Goal: Use online tool/utility: Utilize a website feature to perform a specific function

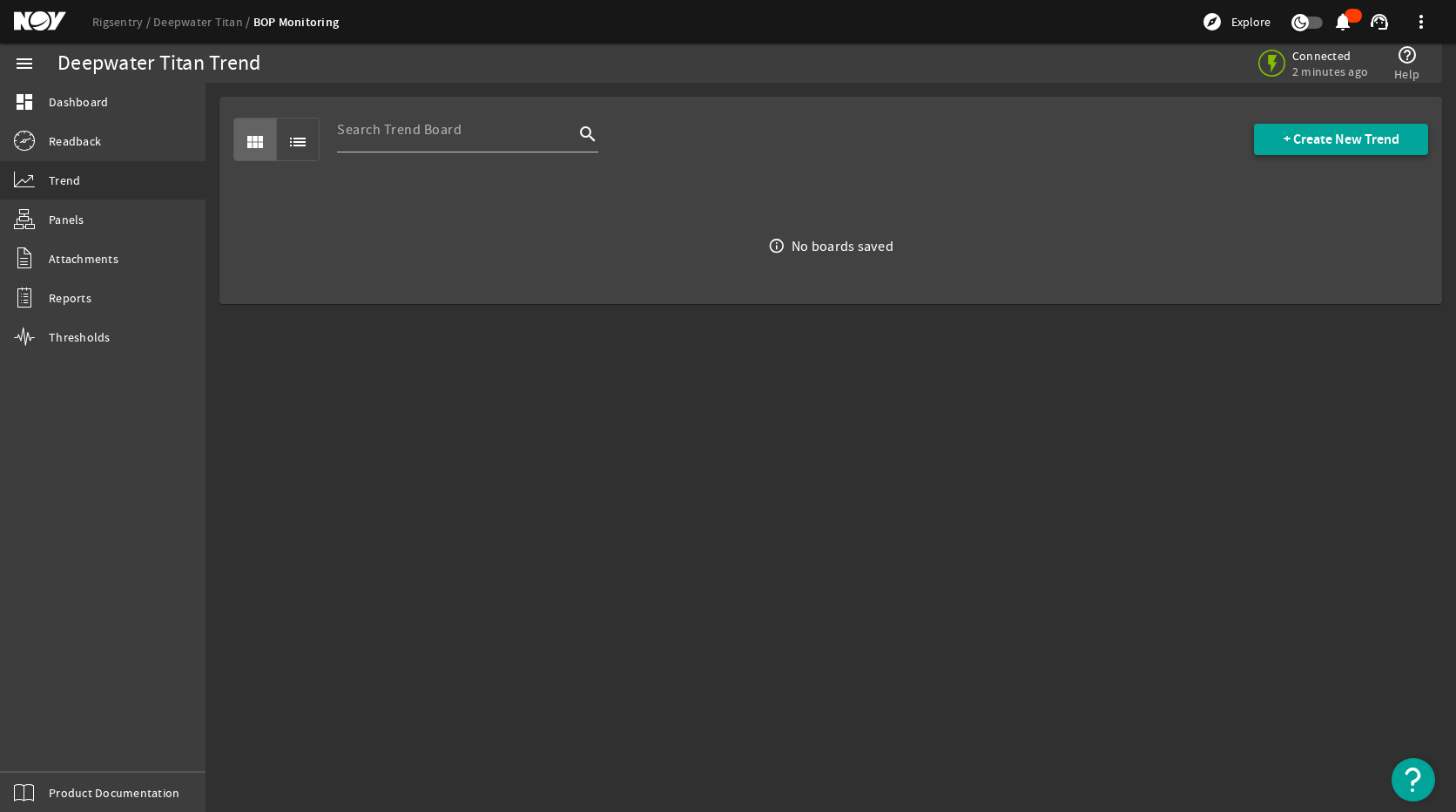
click at [1322, 136] on span "+ Create New Trend" at bounding box center [1341, 139] width 116 height 18
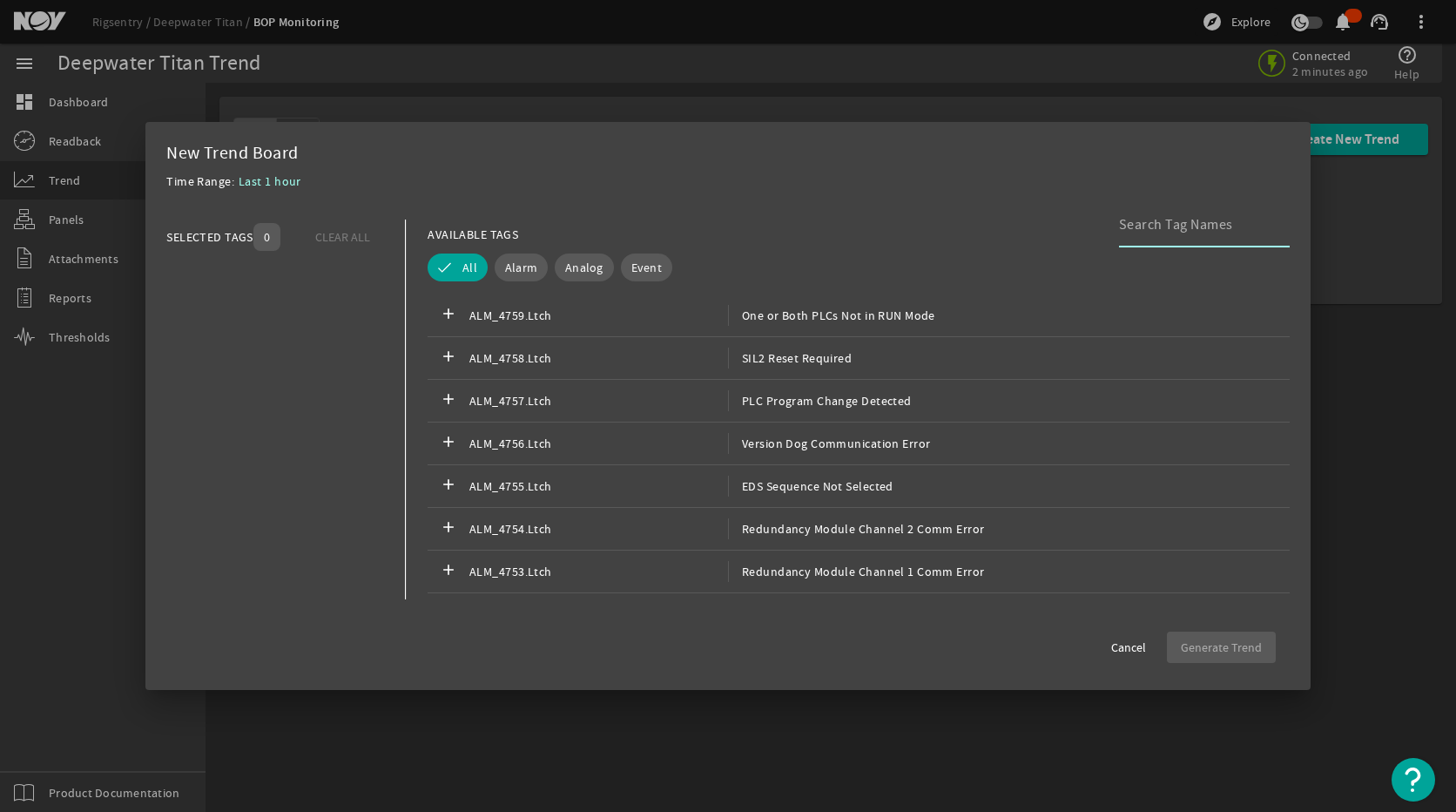
click at [1147, 222] on input at bounding box center [1198, 225] width 157 height 21
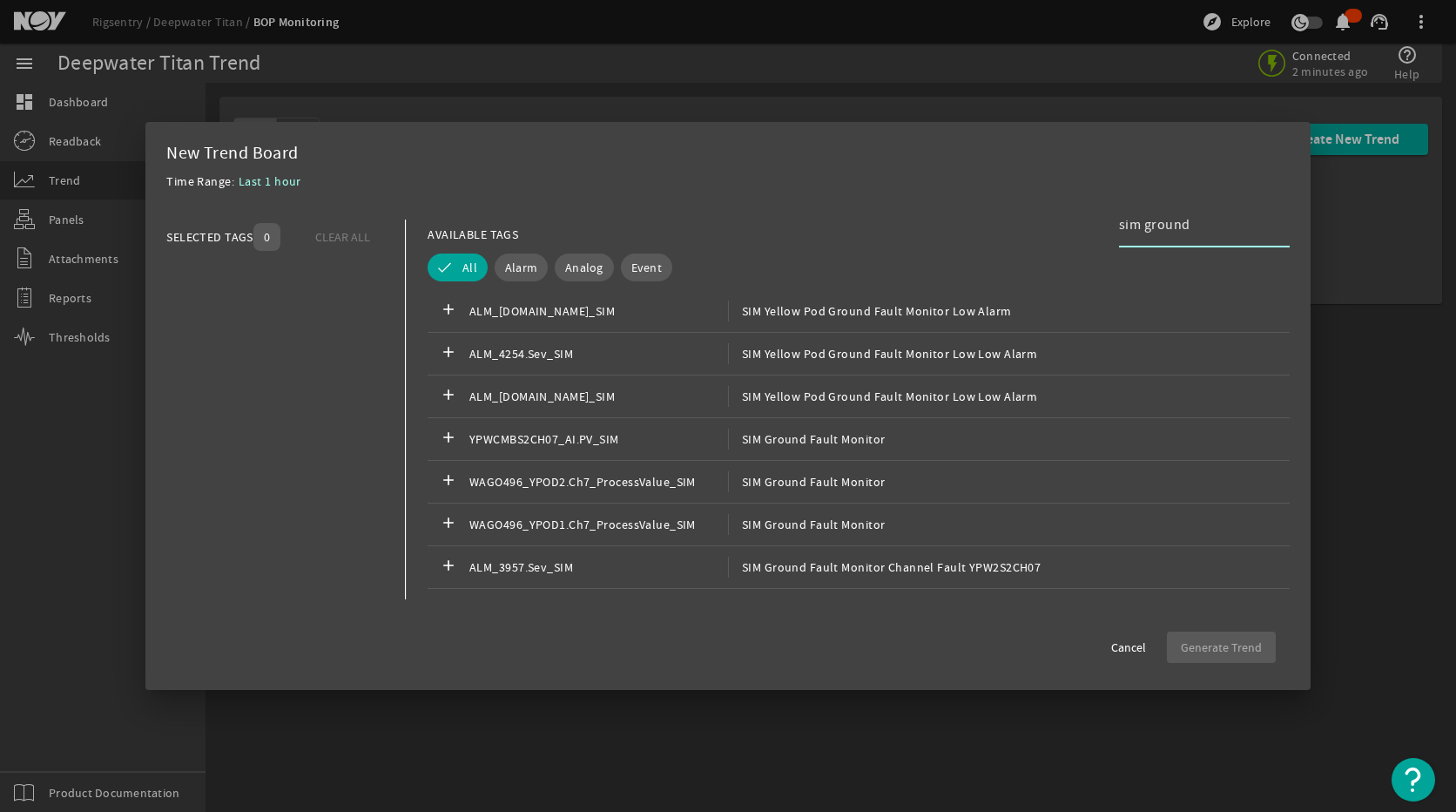
scroll to position [871, 0]
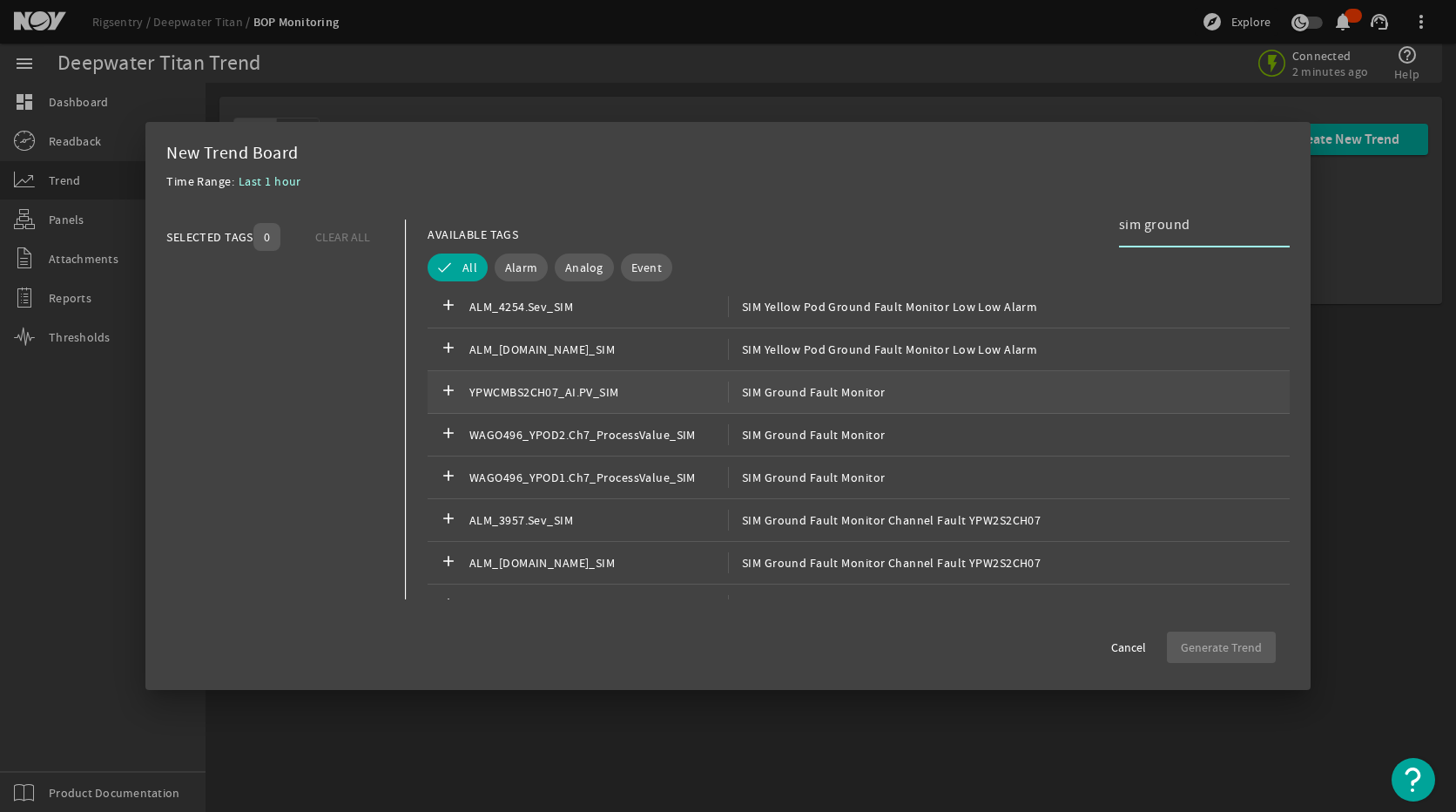
type input "sim ground"
click at [787, 398] on span "SIM Ground Fault Monitor" at bounding box center [807, 392] width 158 height 21
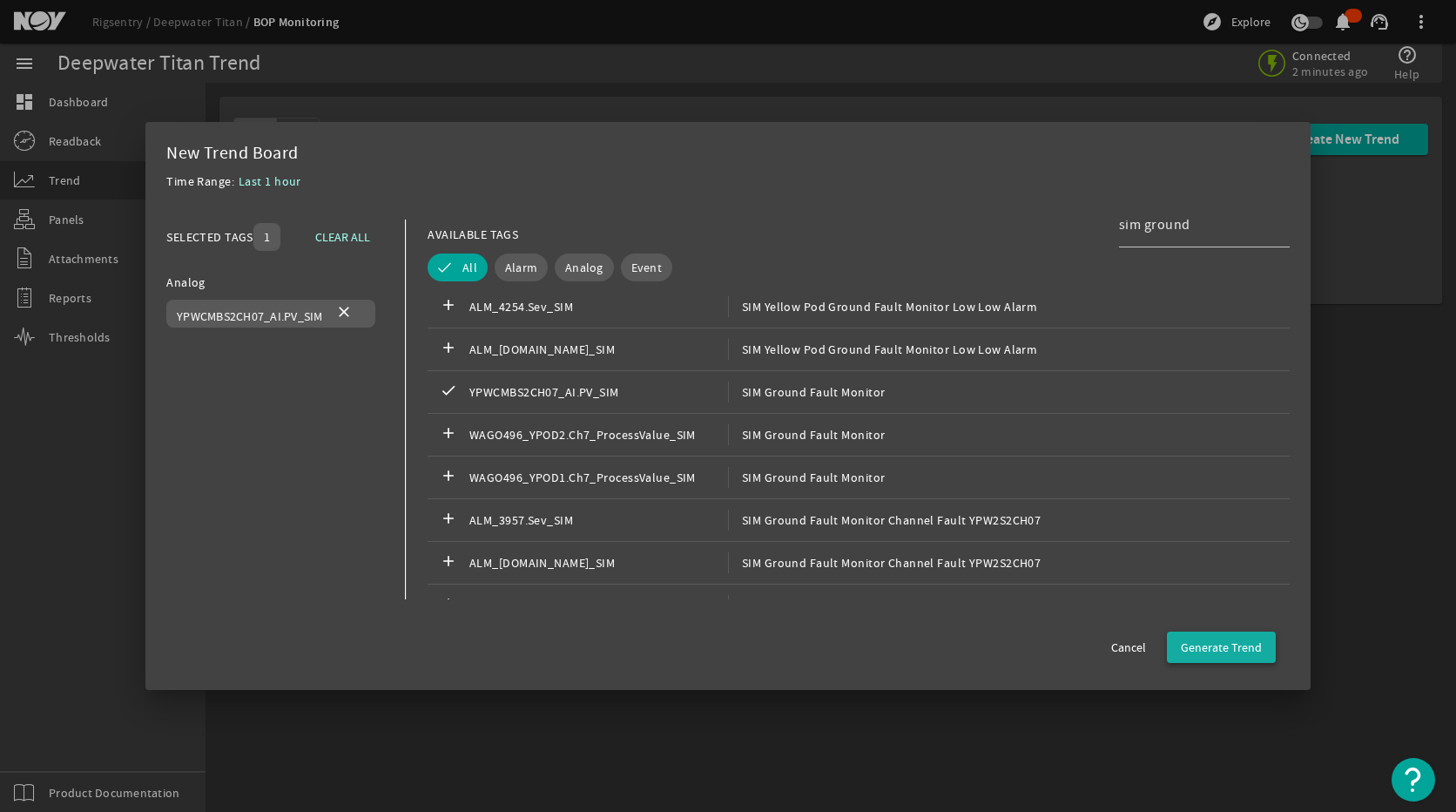
click at [1191, 642] on span "Generate Trend" at bounding box center [1222, 647] width 81 height 18
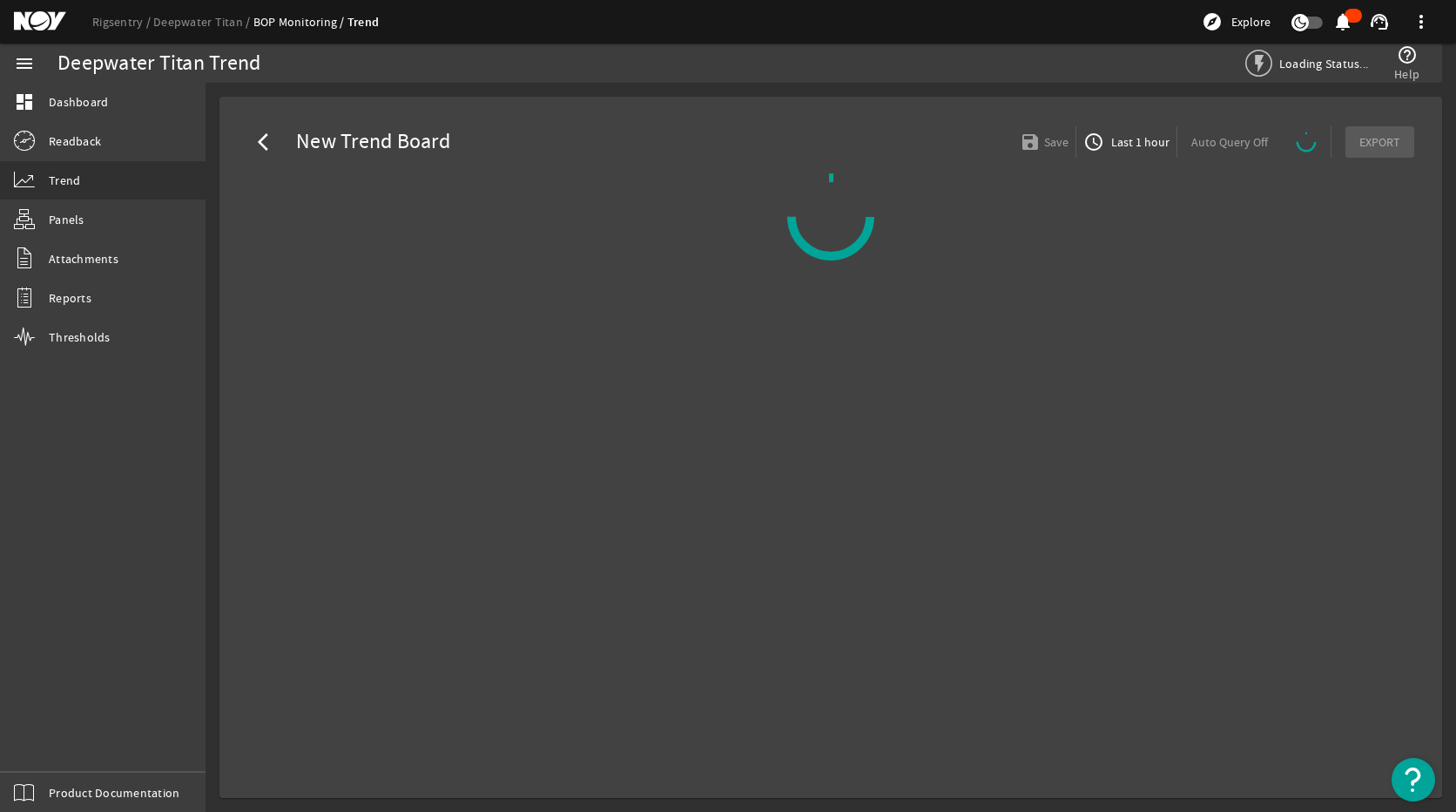
select select "ALL"
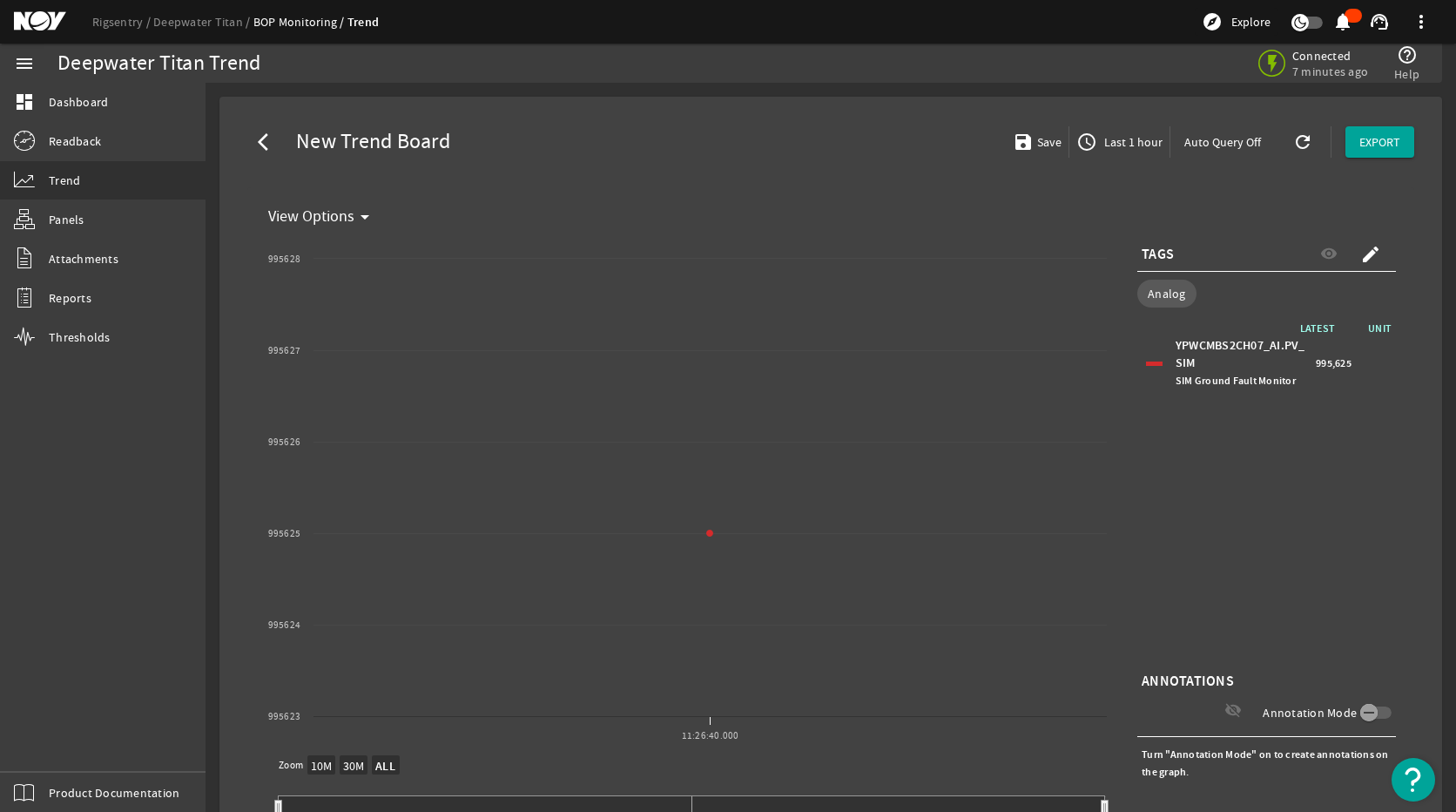
click at [1101, 147] on span "Last 1 hour" at bounding box center [1132, 142] width 62 height 18
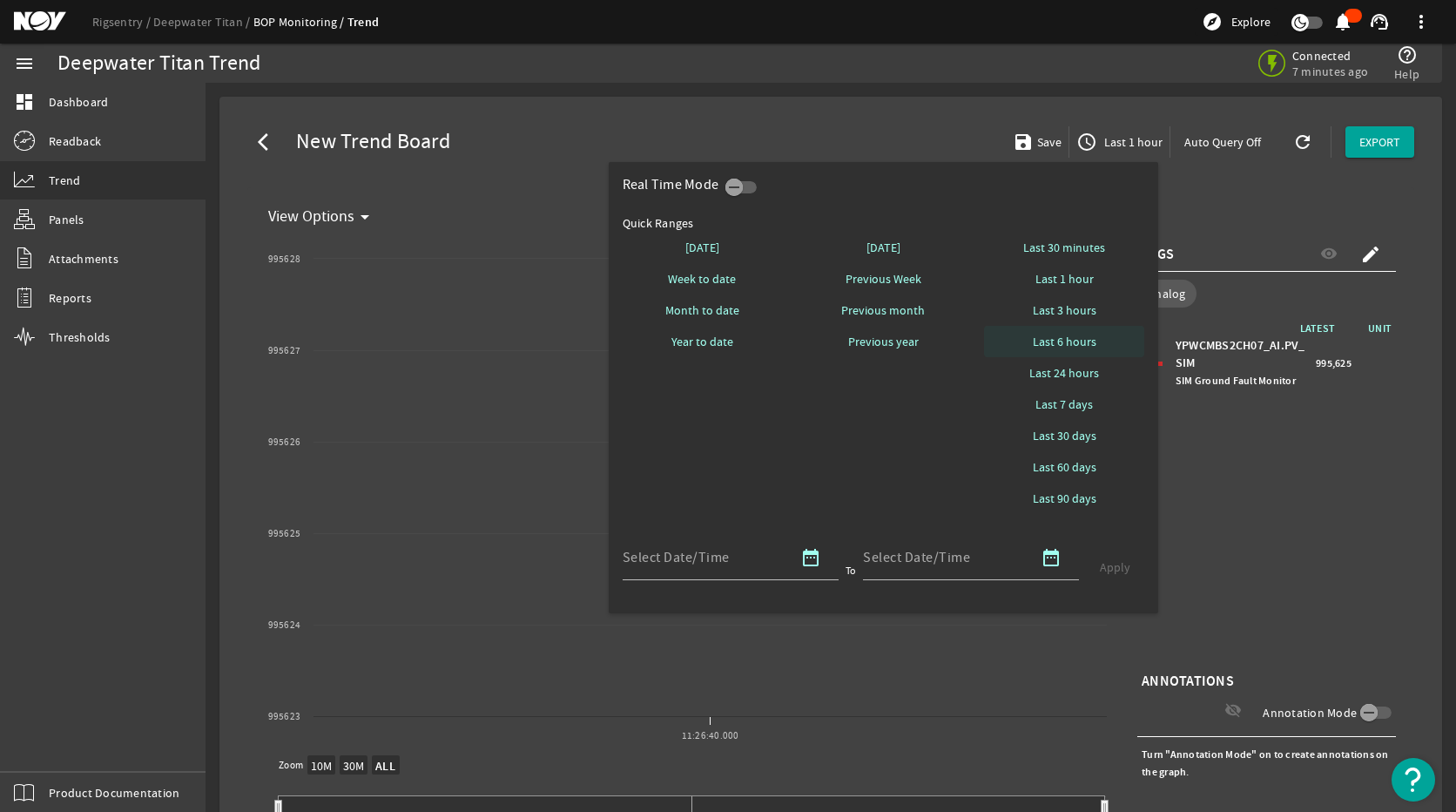
click at [1066, 346] on span "Last 6 hours" at bounding box center [1065, 341] width 64 height 18
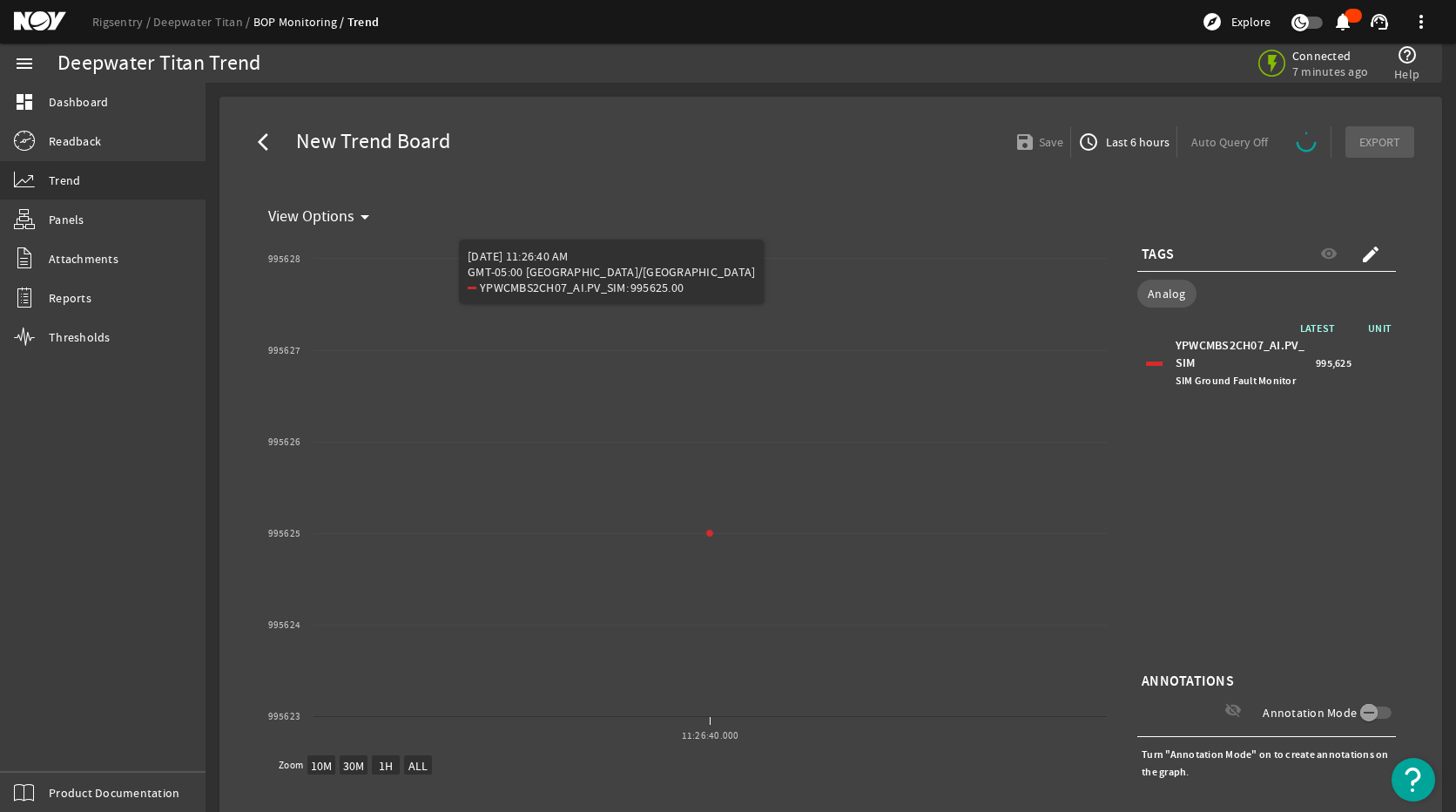
select select "ALL"
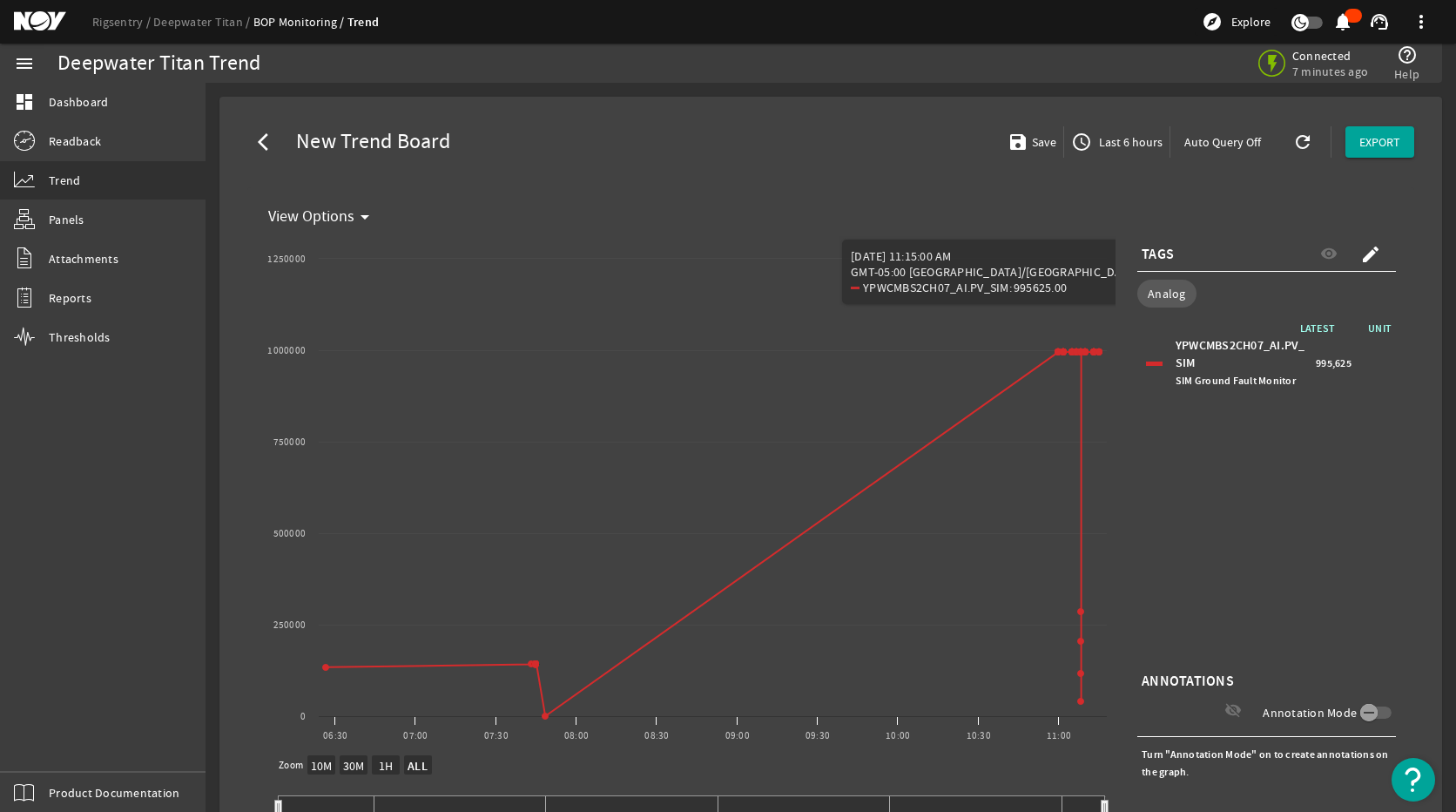
click at [1102, 139] on span "Last 6 hours" at bounding box center [1129, 142] width 67 height 18
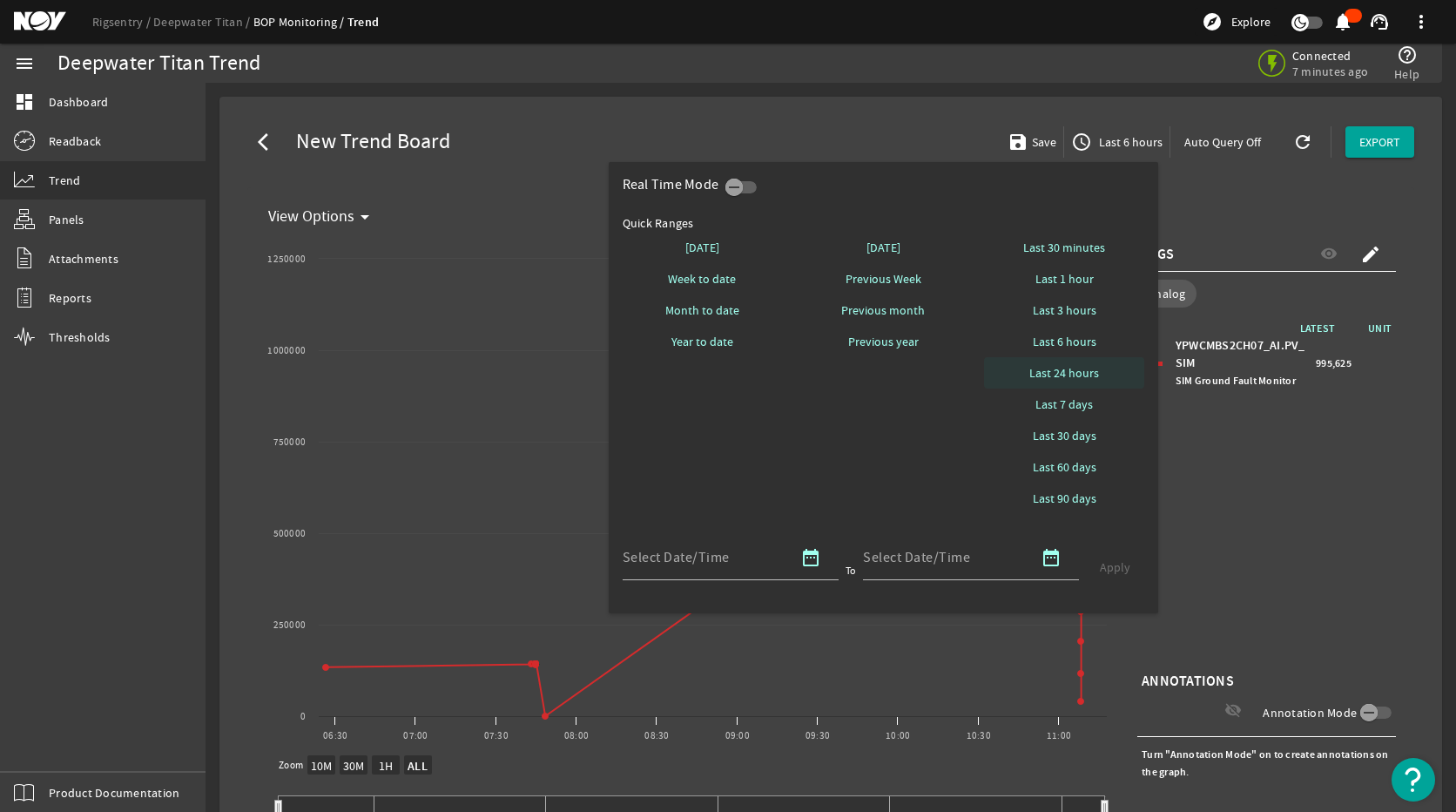
click at [1074, 367] on span "Last 24 hours" at bounding box center [1064, 372] width 70 height 18
select select "10M"
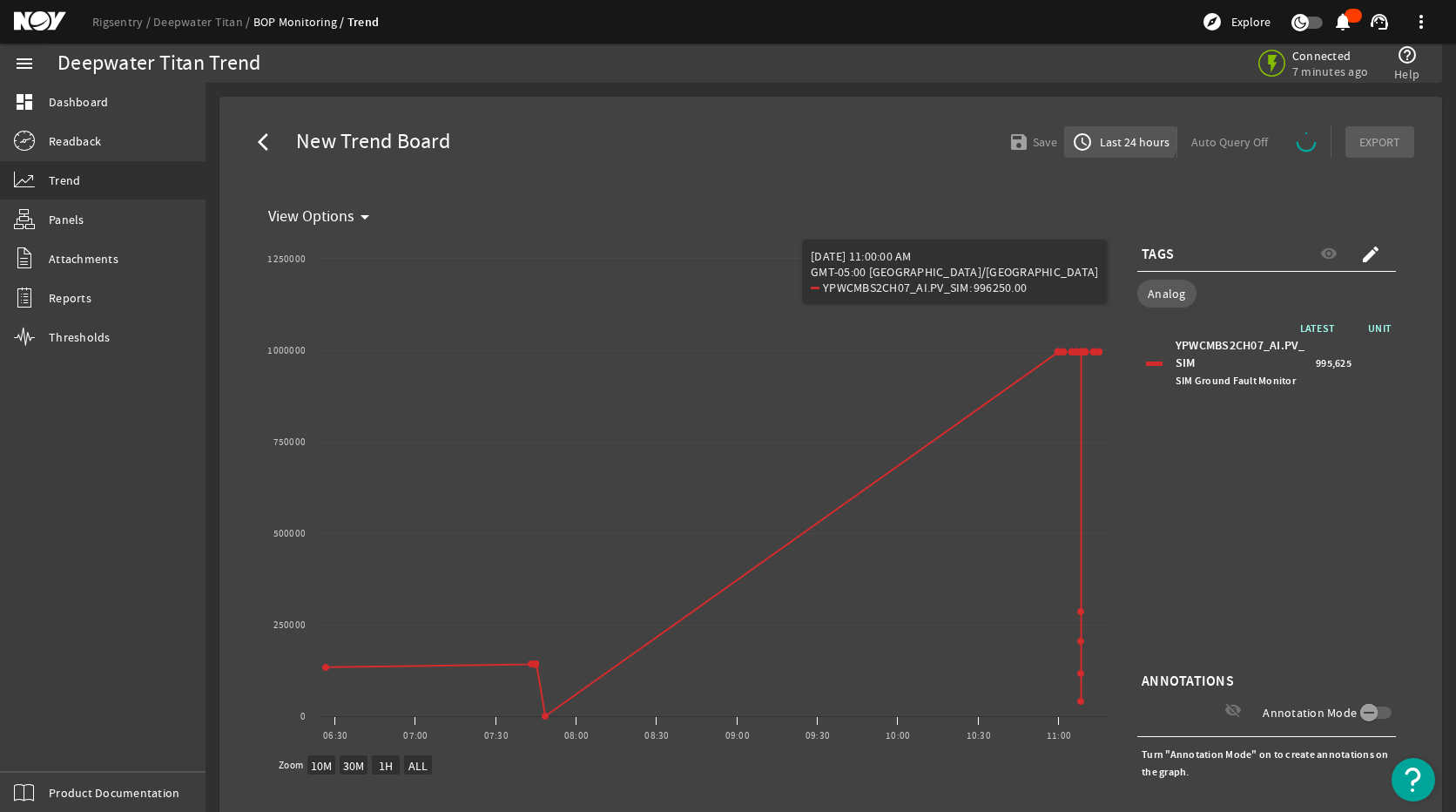
click at [1108, 135] on span "Last 24 hours" at bounding box center [1134, 142] width 73 height 18
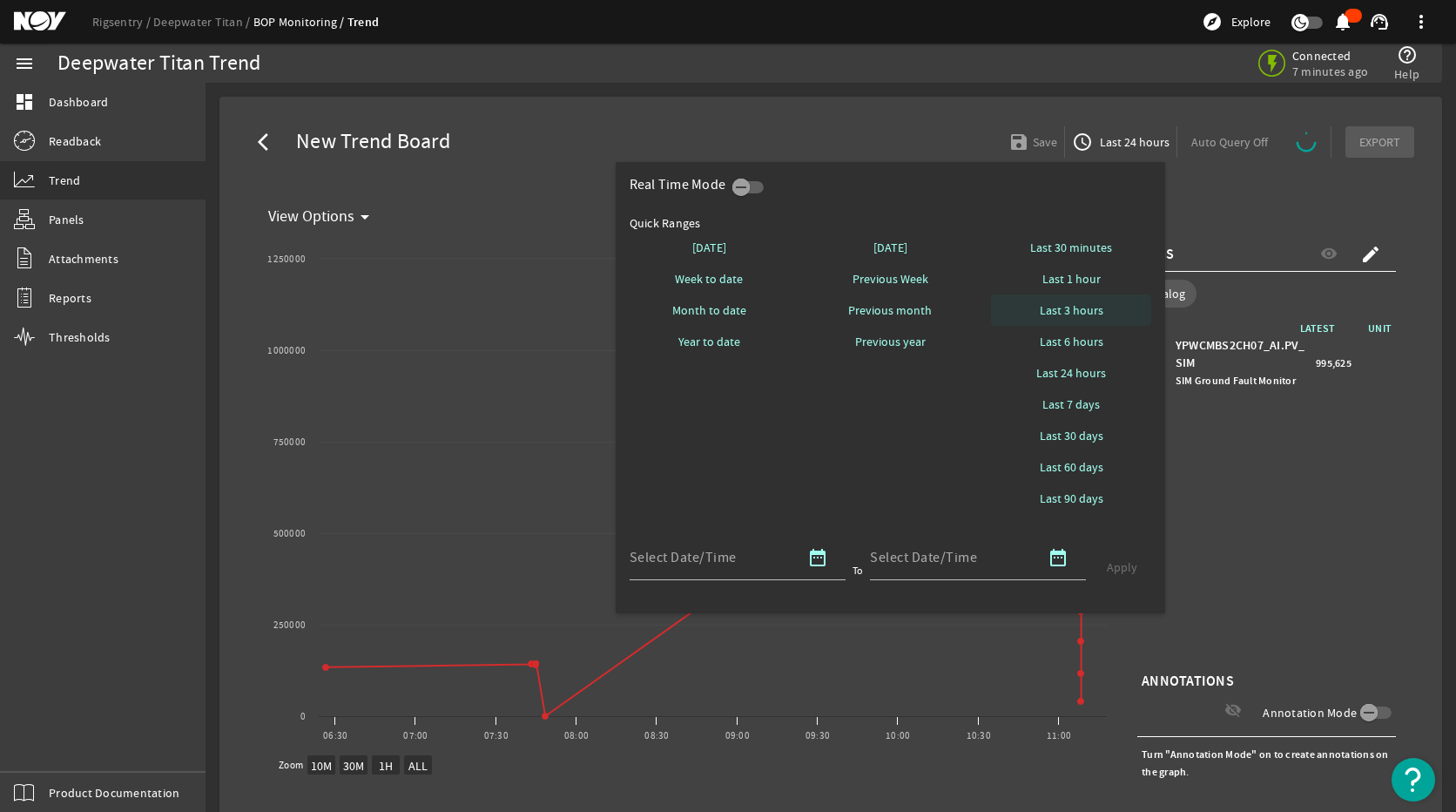
click at [1079, 313] on span "Last 3 hours" at bounding box center [1072, 310] width 64 height 18
select select "10M"
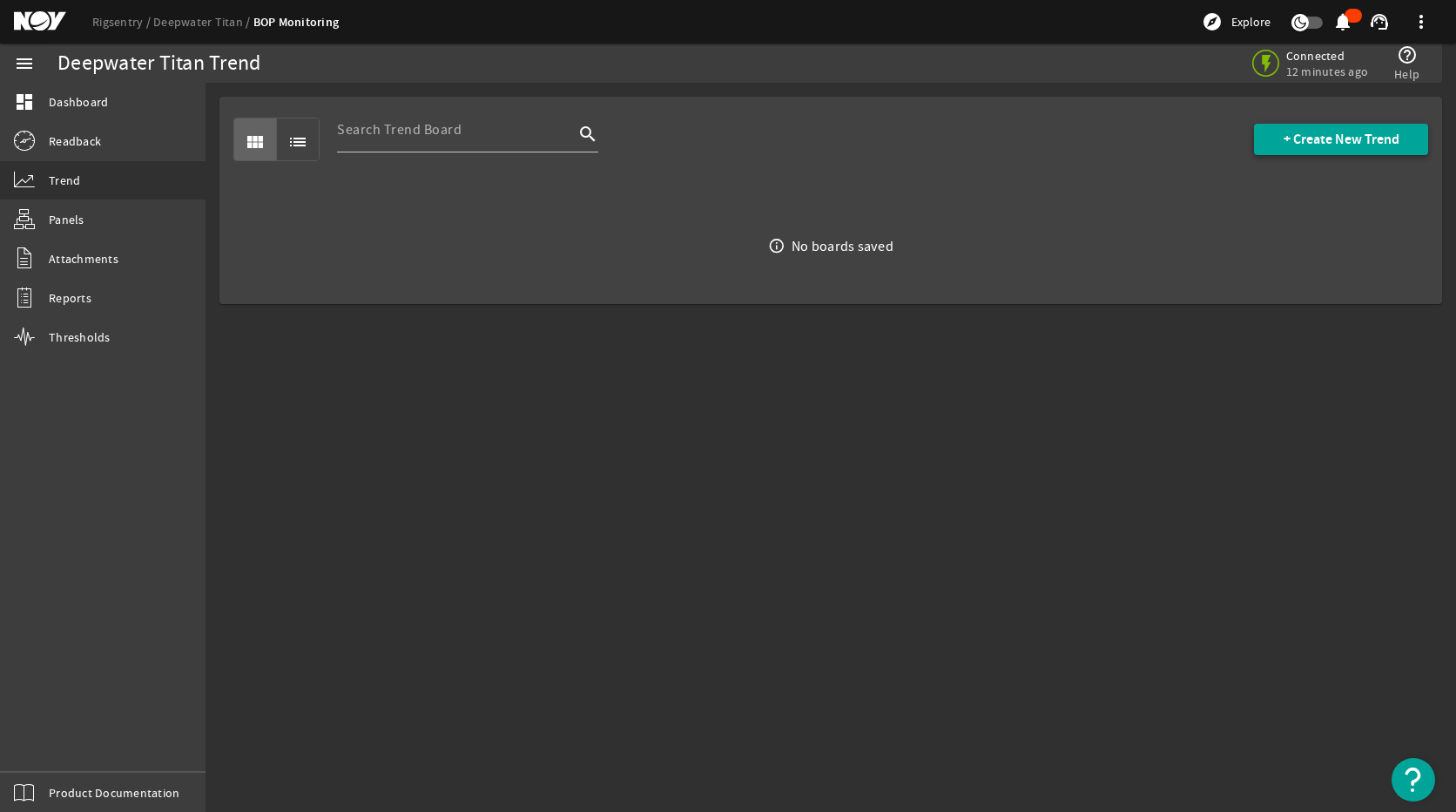
click at [1285, 147] on span "+ Create New Trend" at bounding box center [1341, 139] width 116 height 18
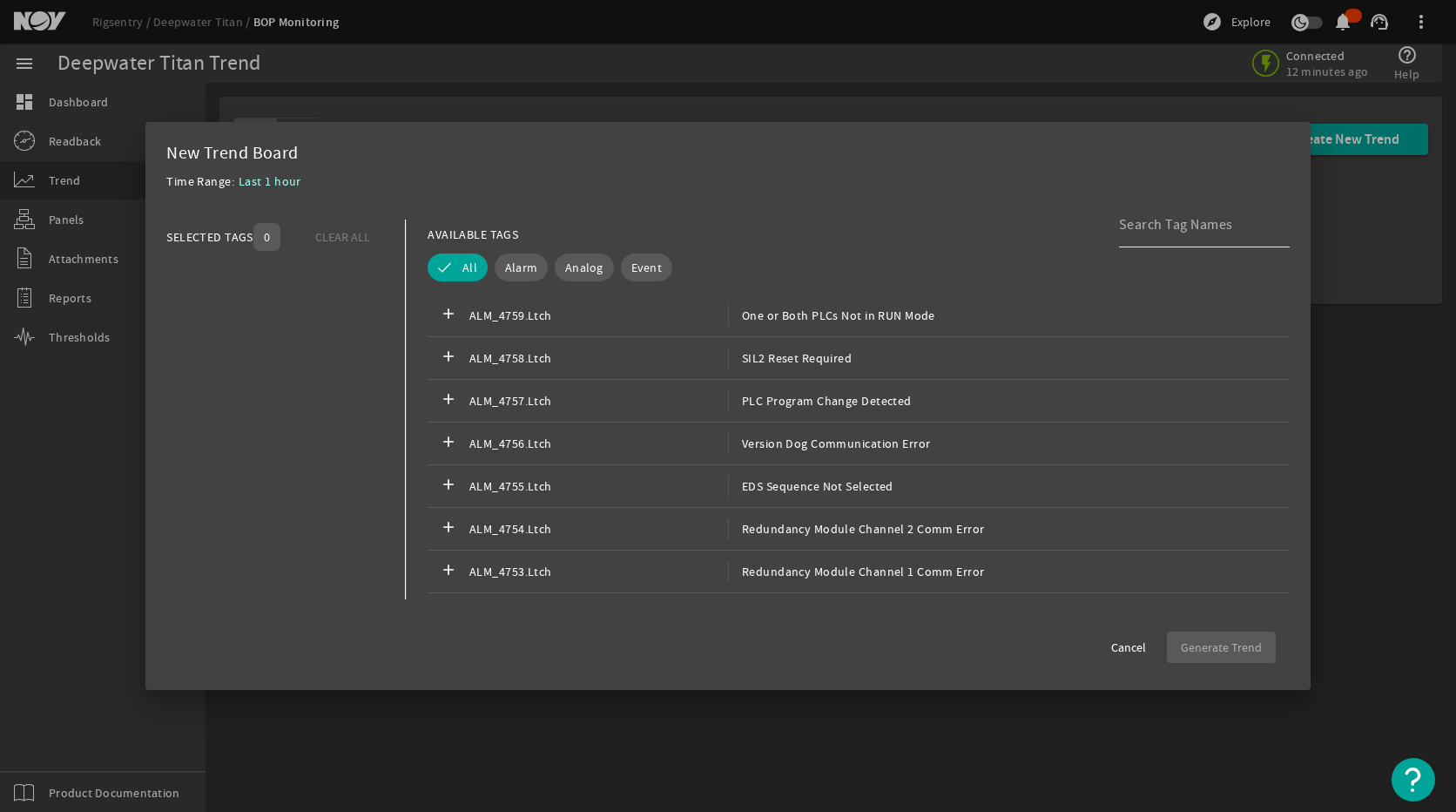
click at [1181, 215] on div at bounding box center [1198, 225] width 157 height 45
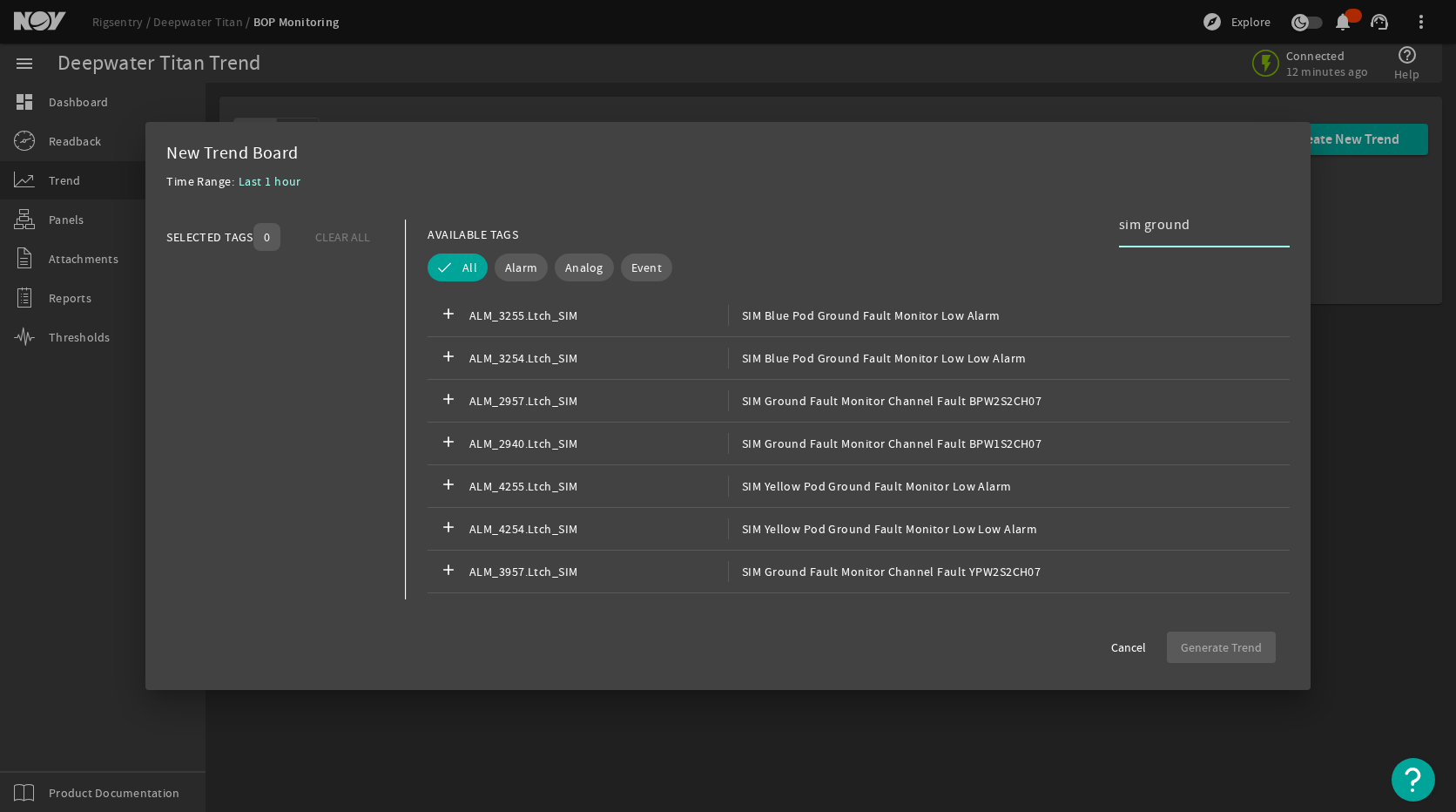
type input "sim ground"
click at [599, 266] on span "Analog" at bounding box center [584, 267] width 39 height 18
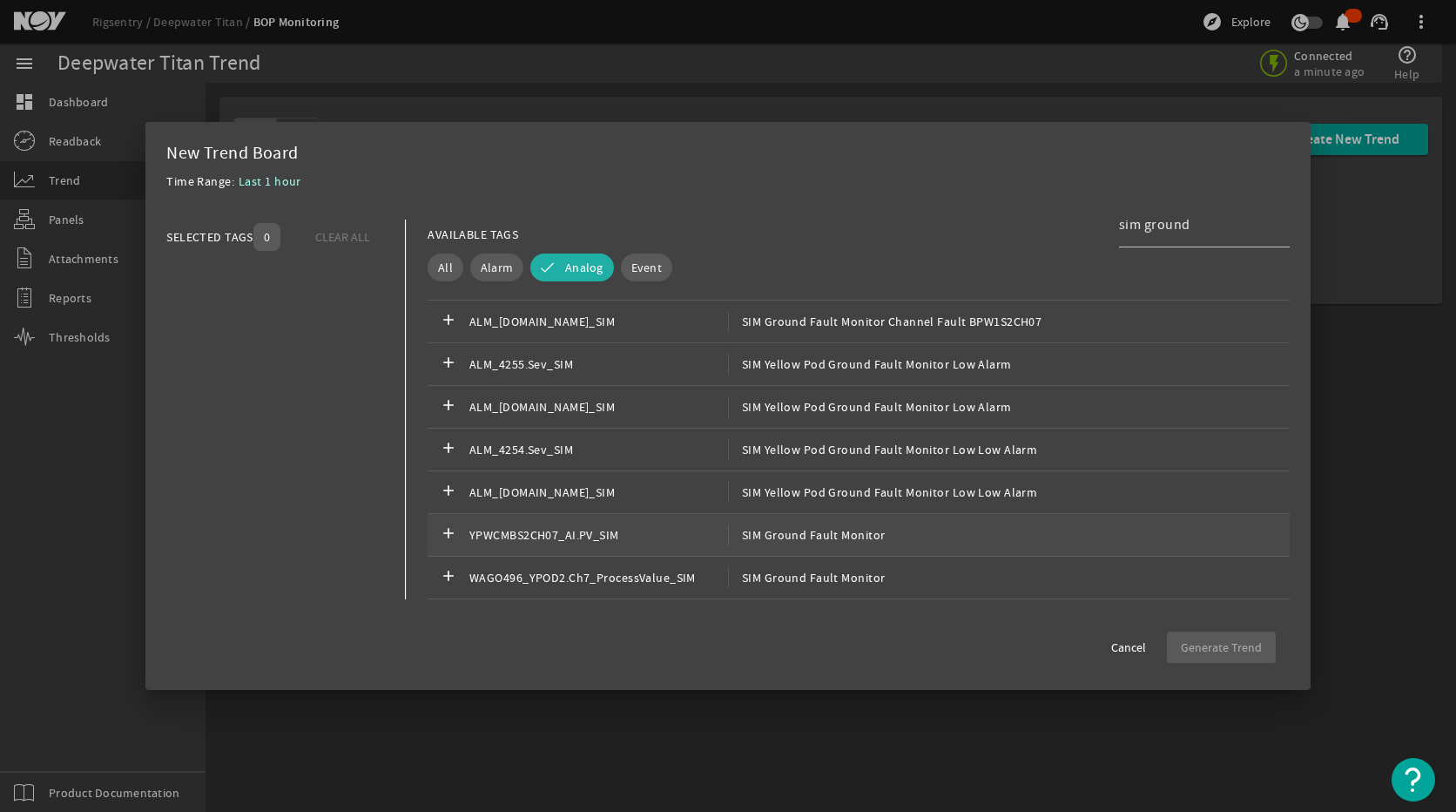
scroll to position [435, 0]
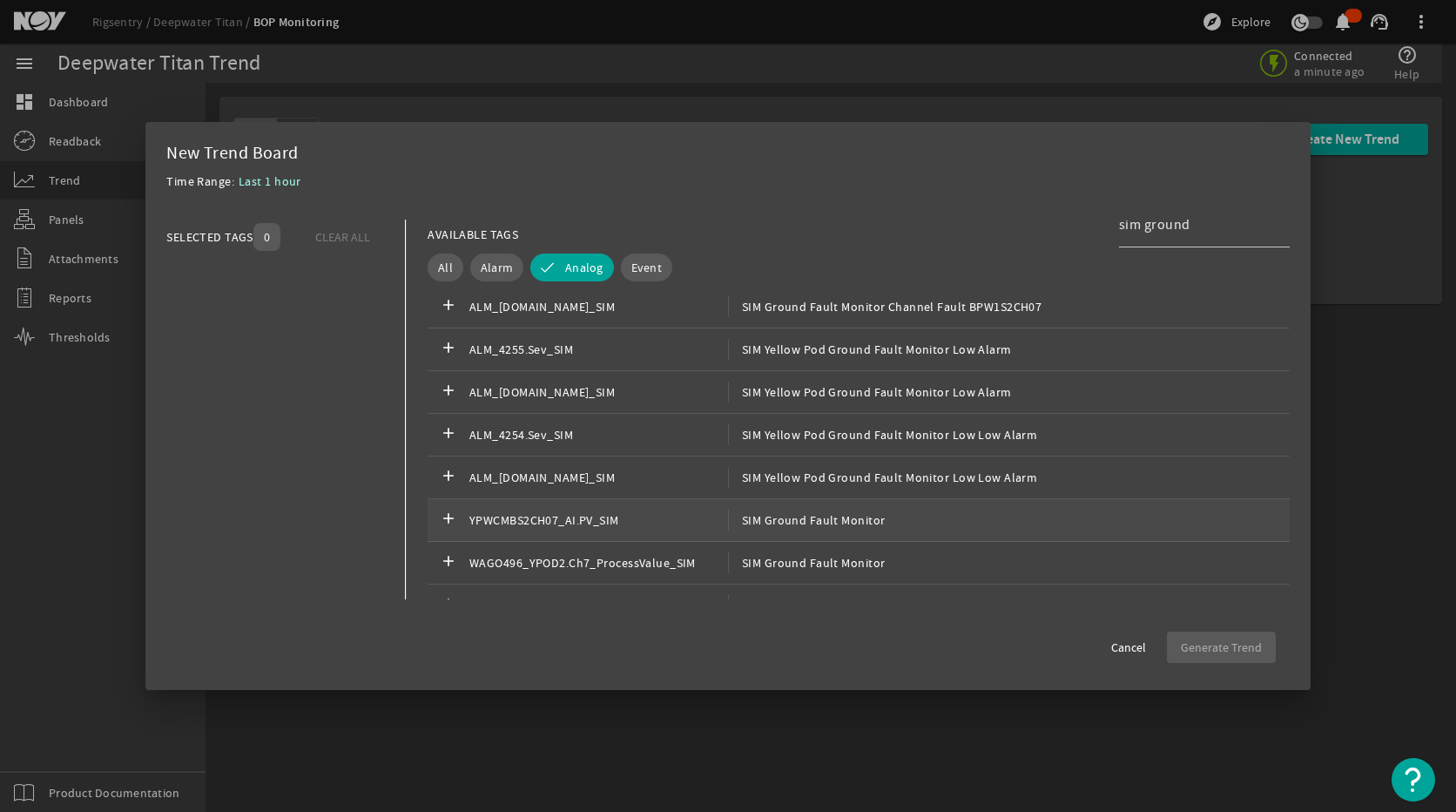
click at [757, 524] on span "SIM Ground Fault Monitor" at bounding box center [807, 520] width 158 height 21
click at [1206, 646] on span "Generate Trend" at bounding box center [1222, 647] width 81 height 18
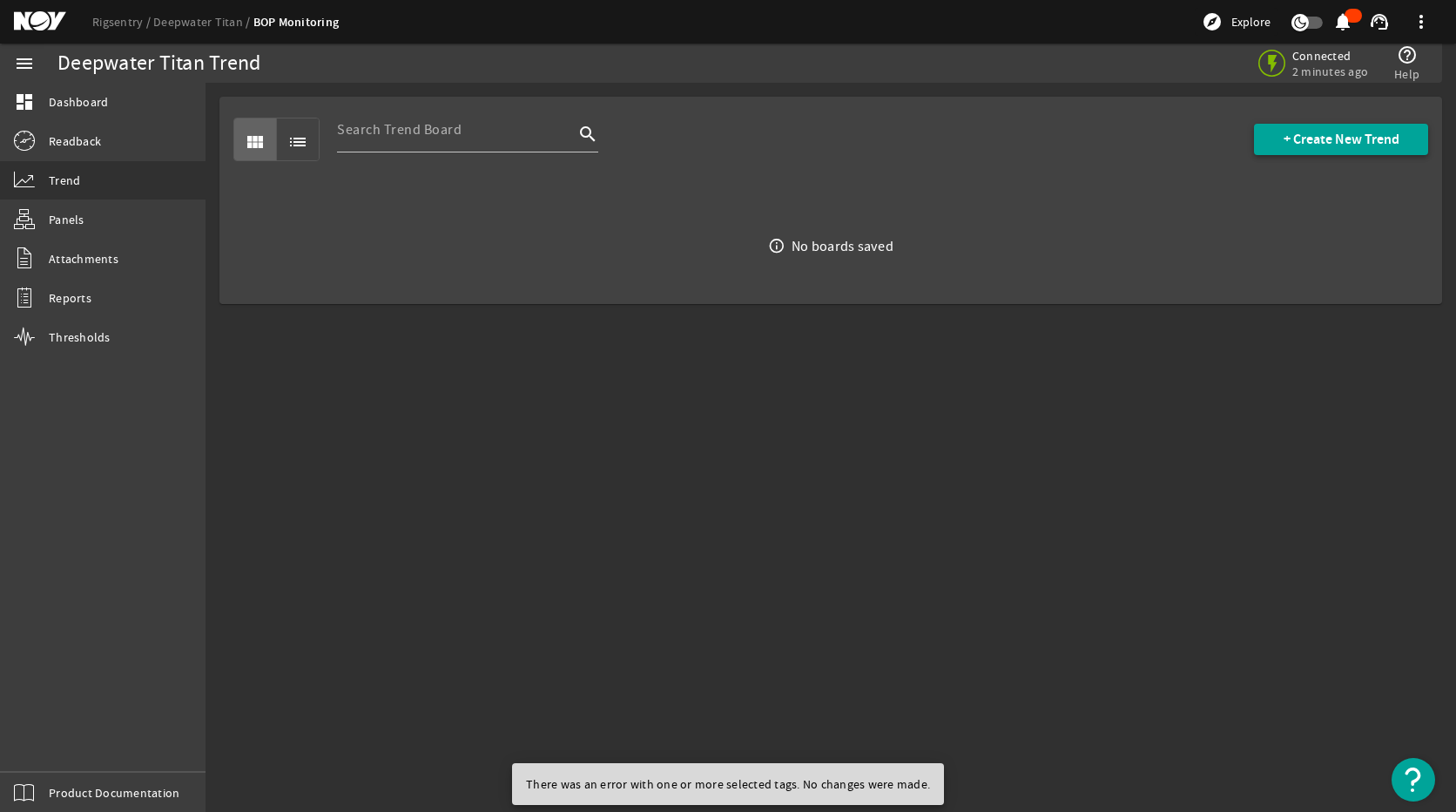
click at [1289, 148] on span at bounding box center [1340, 139] width 174 height 41
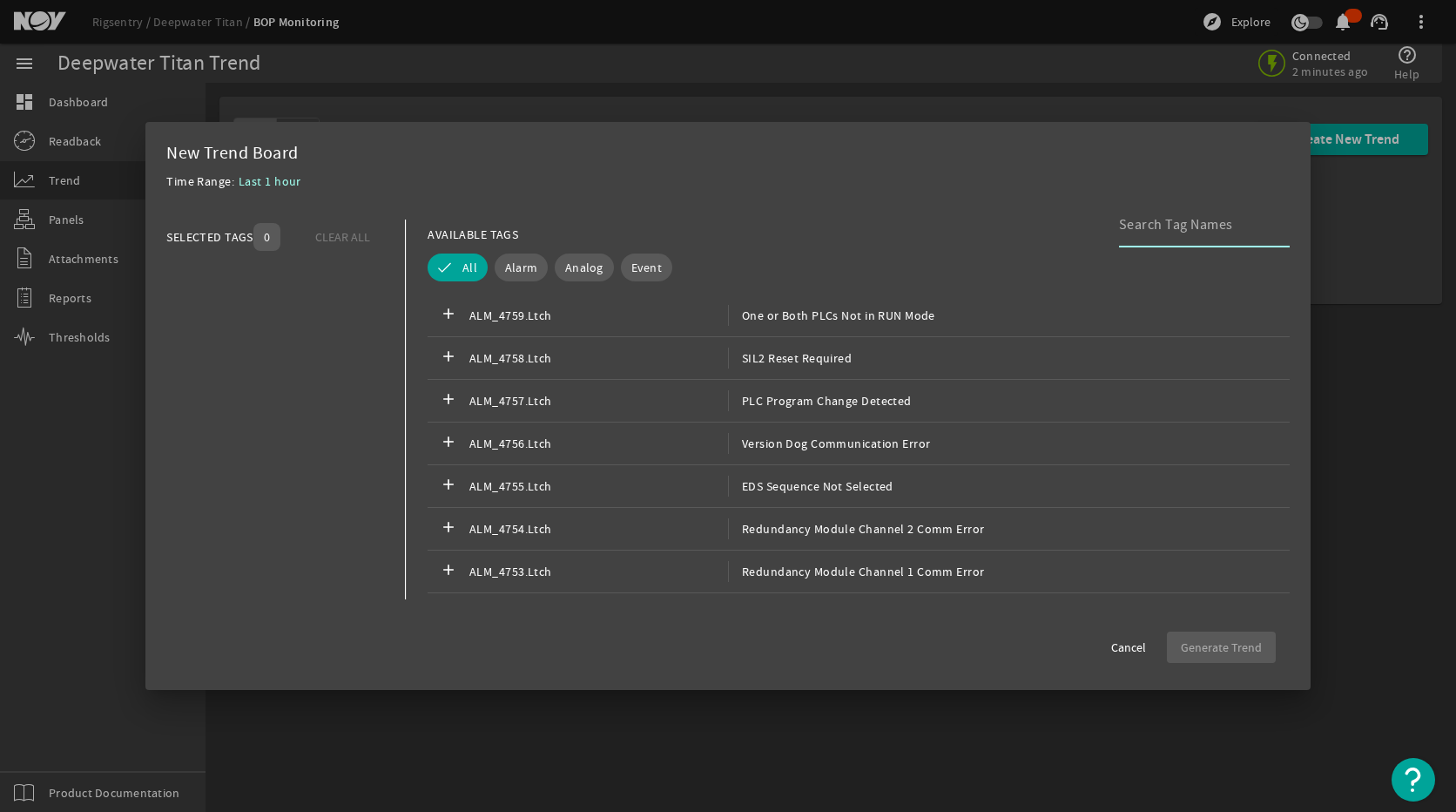
click at [1143, 229] on input at bounding box center [1198, 225] width 157 height 21
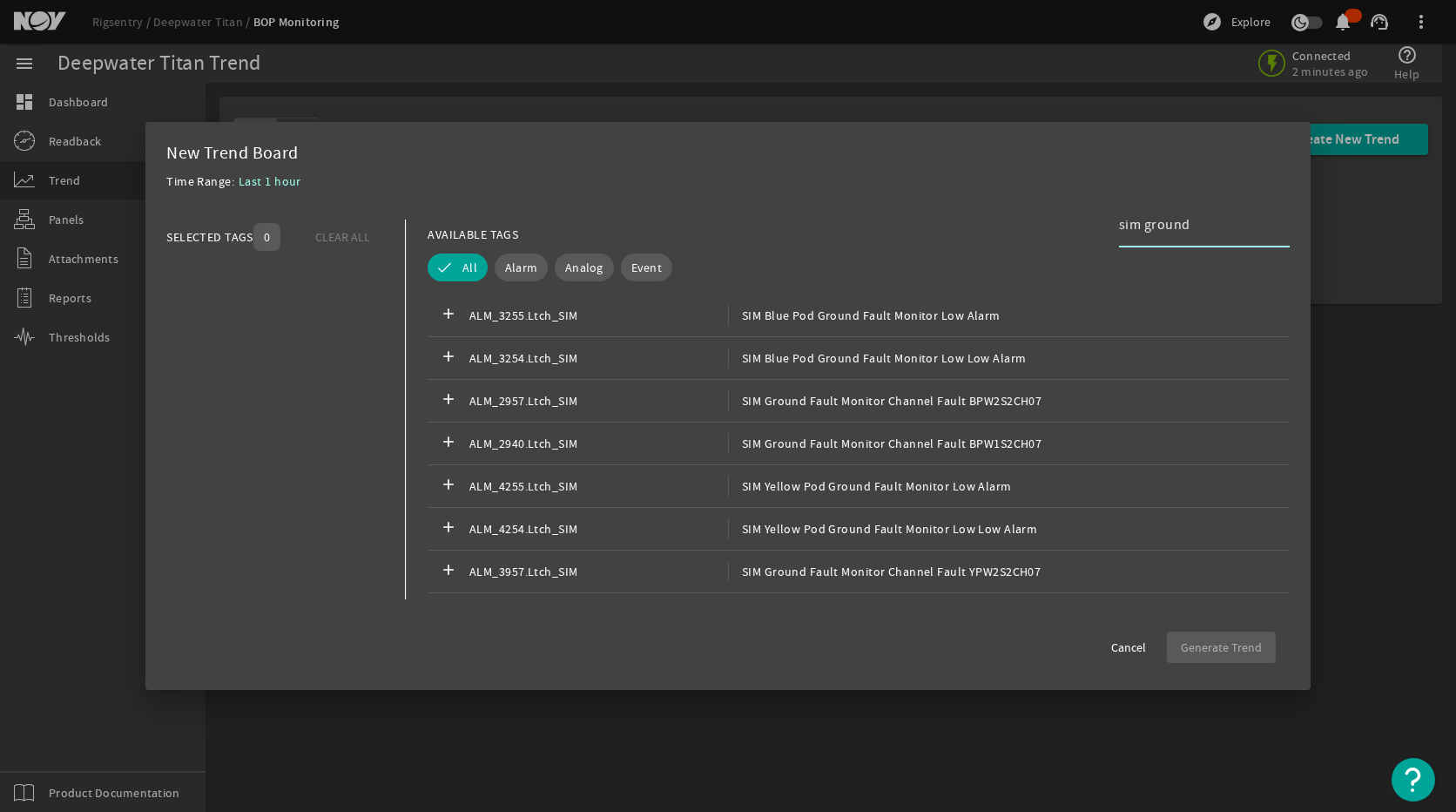
type input "sim ground"
click at [579, 272] on span "Analog" at bounding box center [584, 267] width 39 height 18
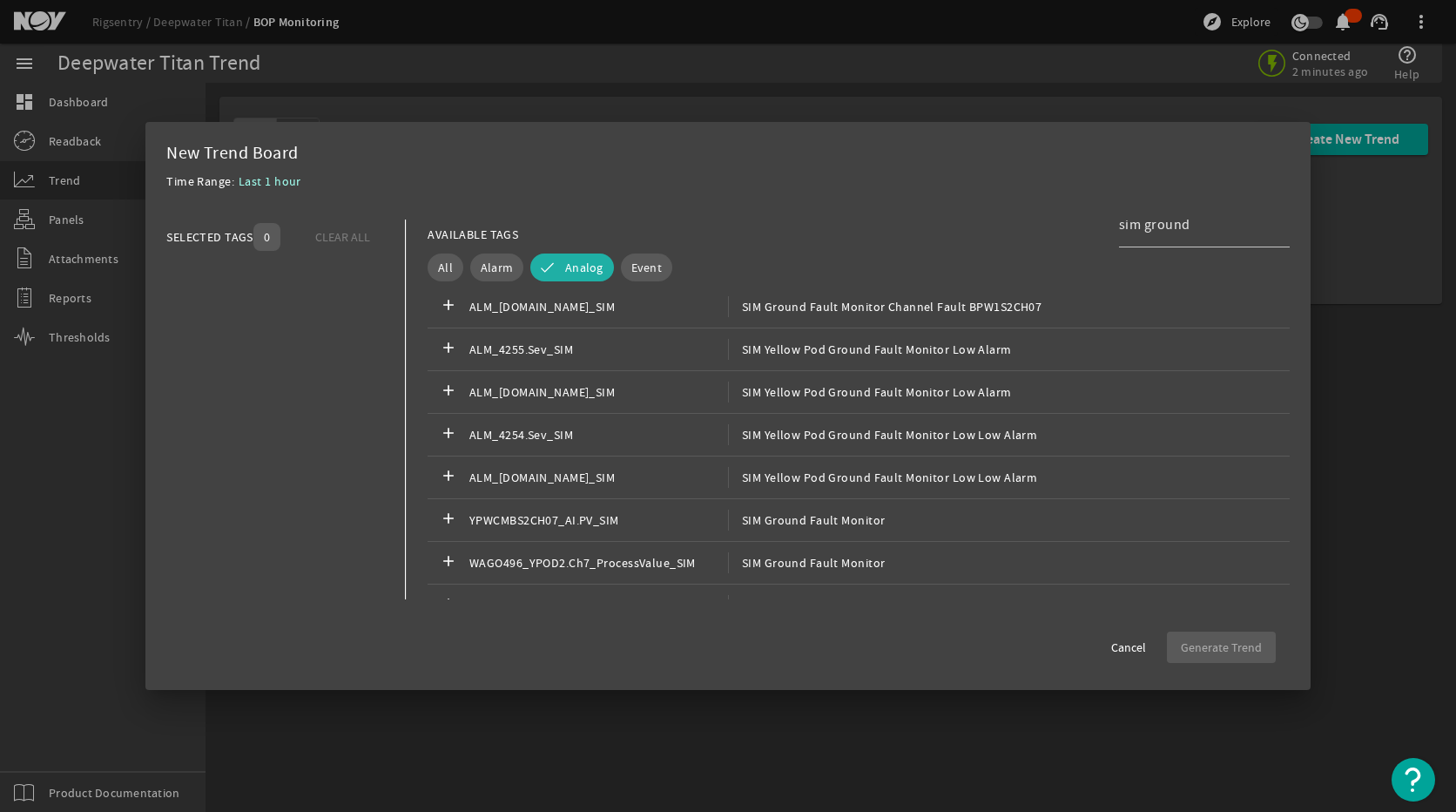
scroll to position [523, 0]
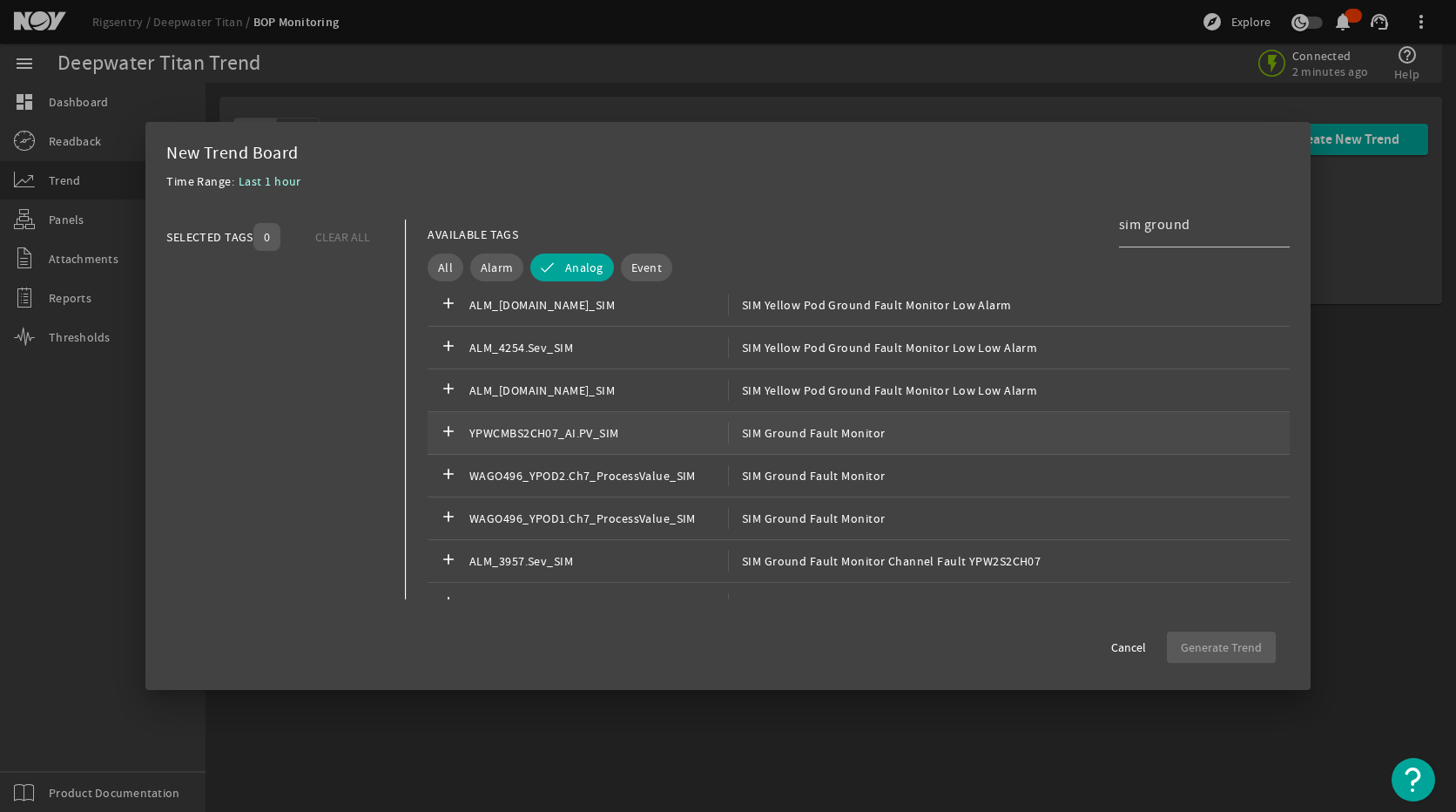
click at [612, 443] on span "YPWCMBS2CH07_AI.PV_SIM" at bounding box center [598, 432] width 258 height 21
click at [1217, 656] on span "Generate Trend" at bounding box center [1222, 647] width 81 height 18
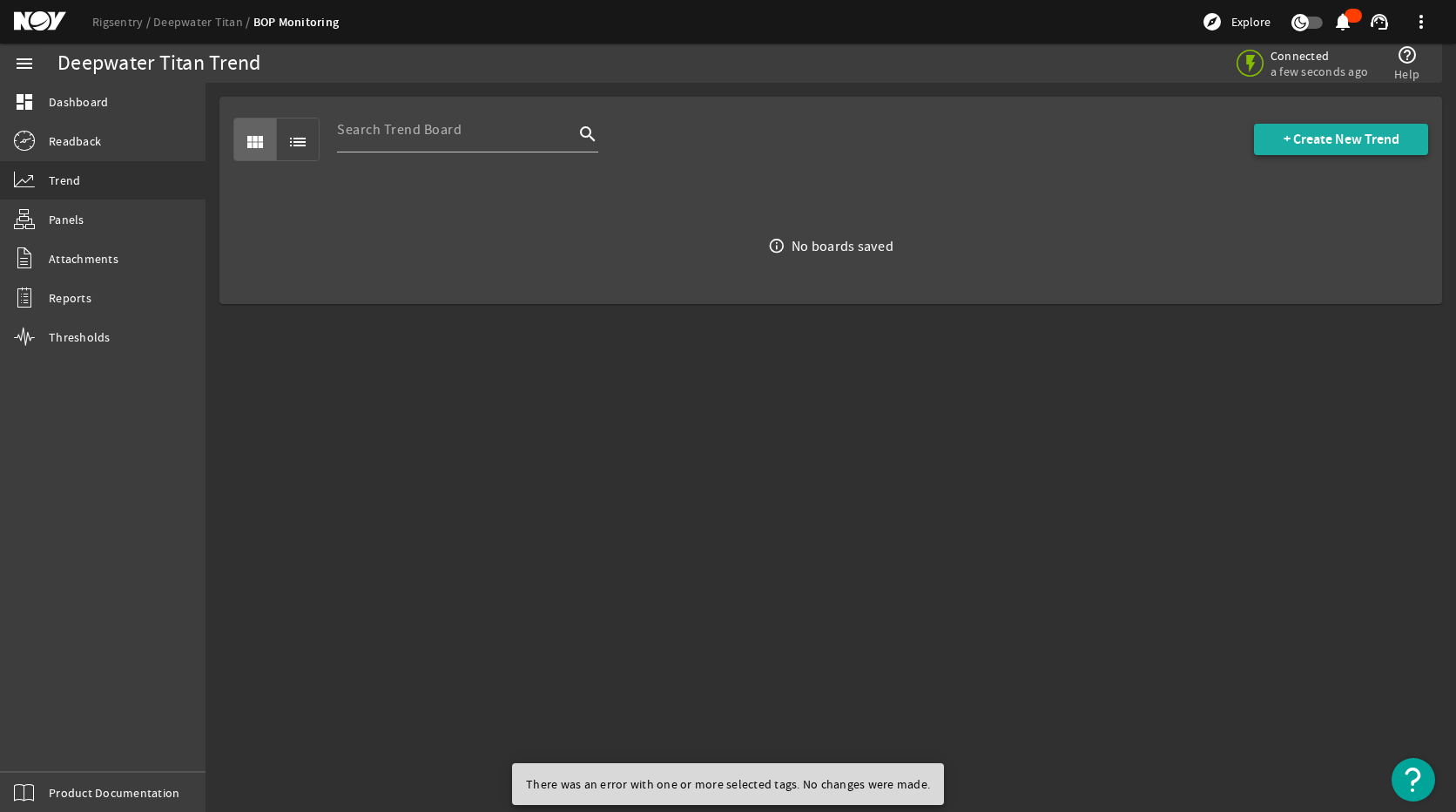
click at [1334, 137] on span "+ Create New Trend" at bounding box center [1341, 139] width 116 height 18
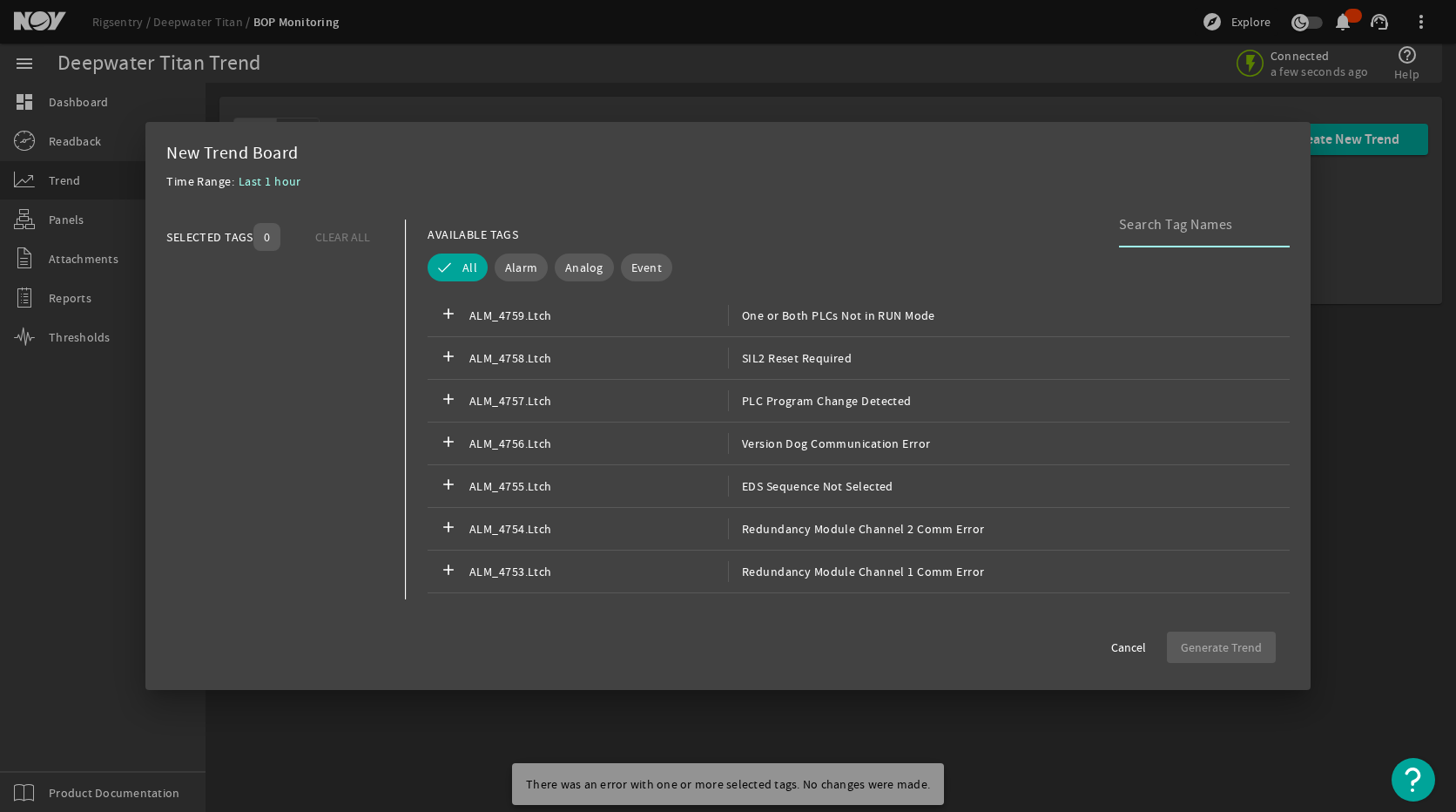
click at [1225, 223] on input at bounding box center [1198, 225] width 157 height 21
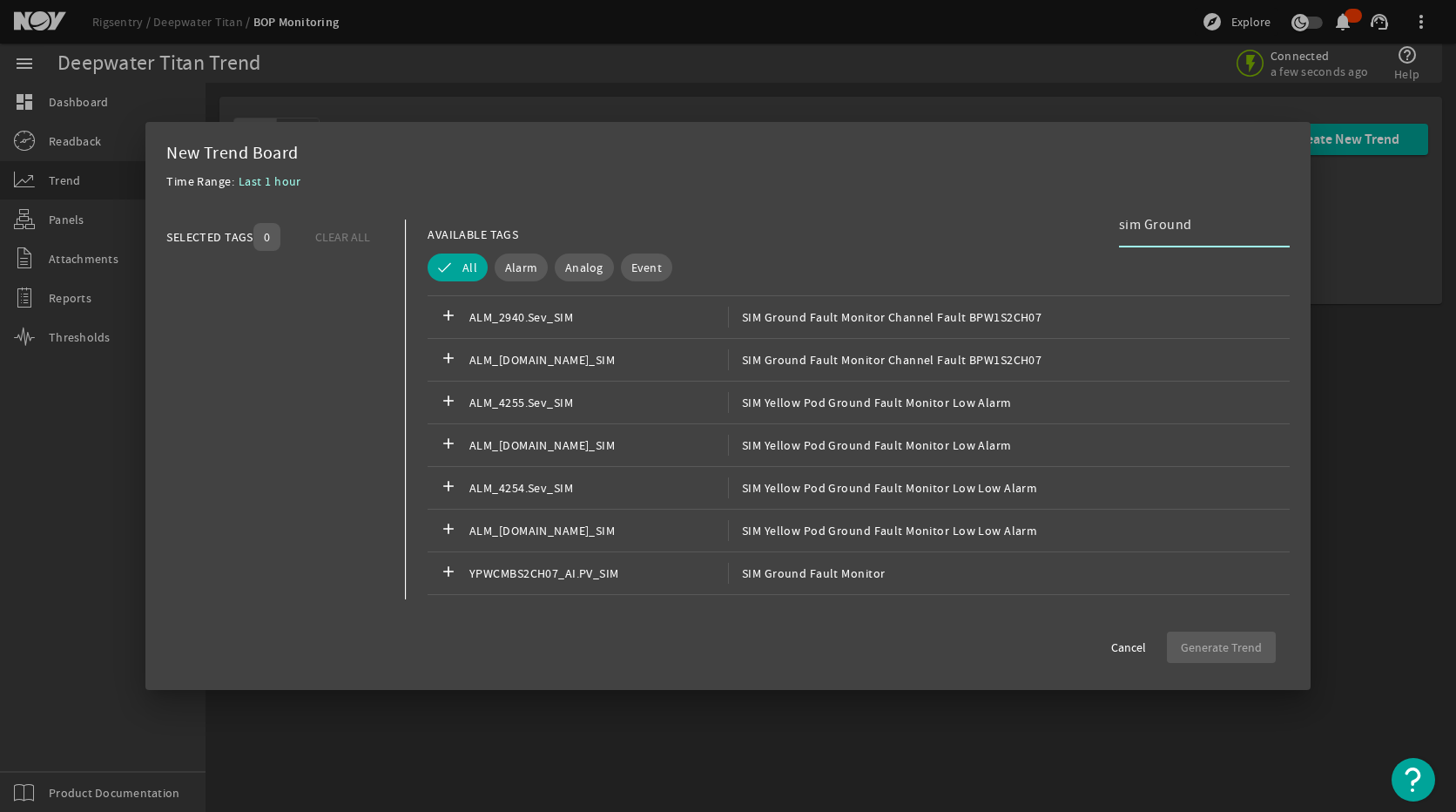
scroll to position [696, 0]
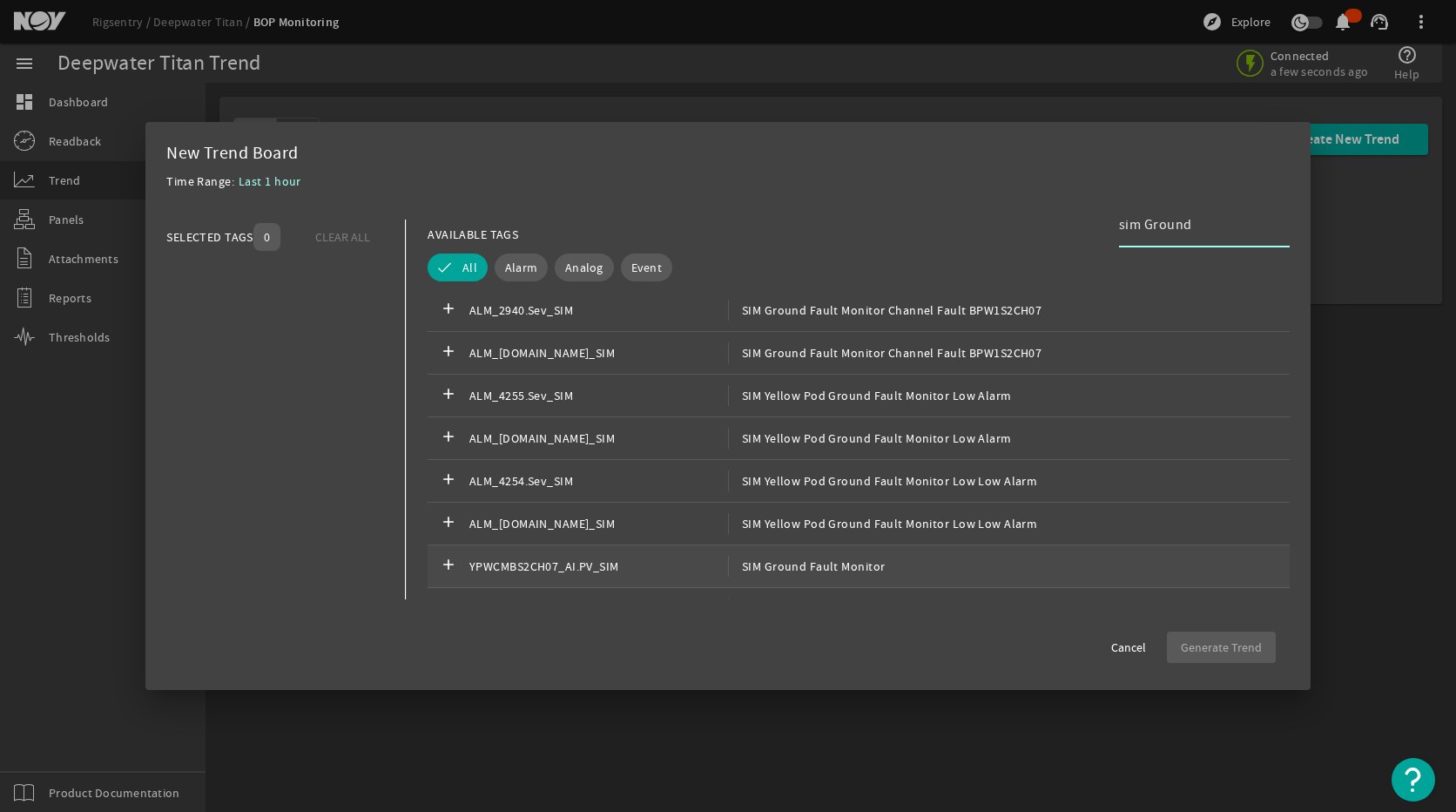
type input "sim Ground"
click at [766, 579] on div "add YPWCMBS2CH07_AI.PV_SIM SIM Ground Fault Monitor" at bounding box center [858, 566] width 862 height 42
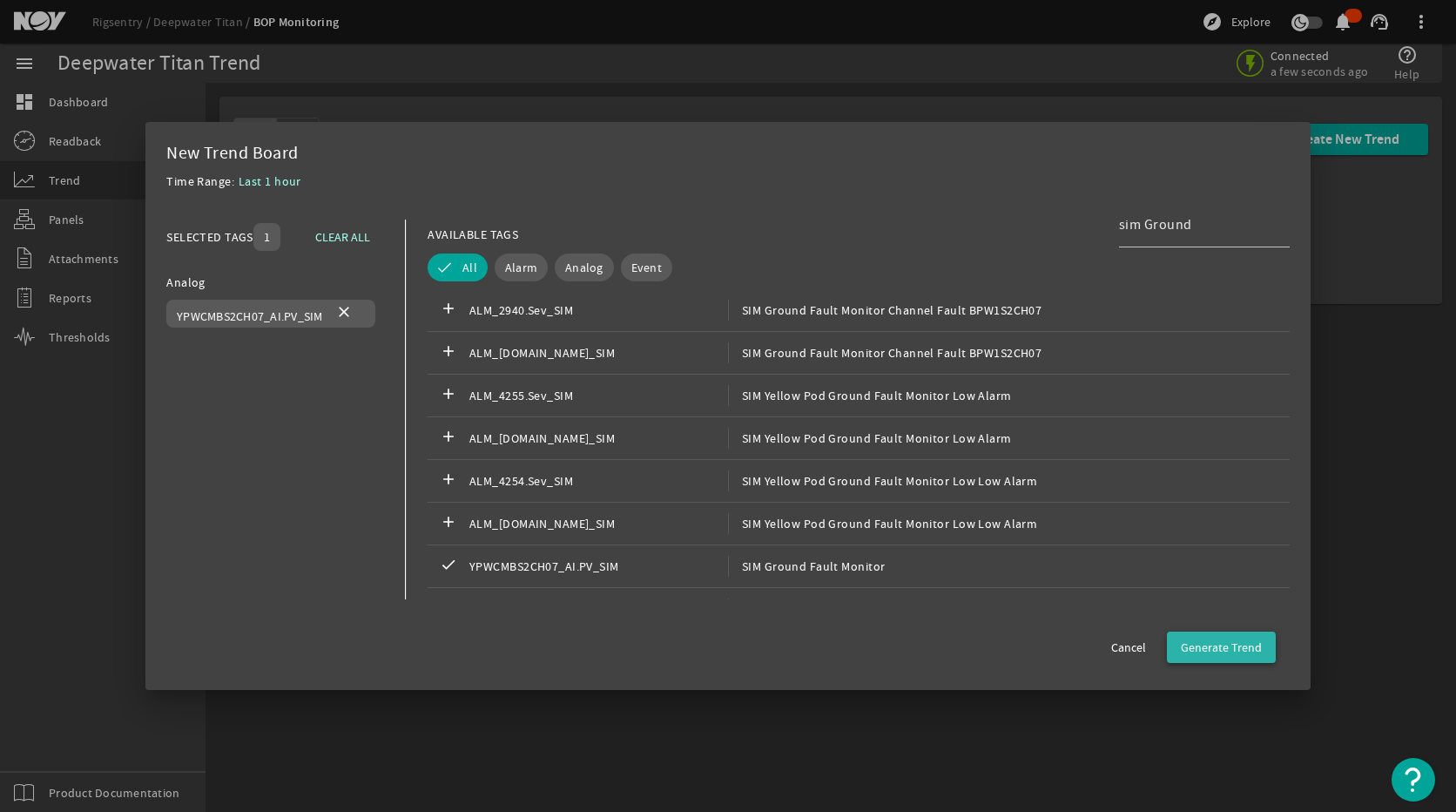
click at [1224, 650] on span "Generate Trend" at bounding box center [1222, 647] width 81 height 18
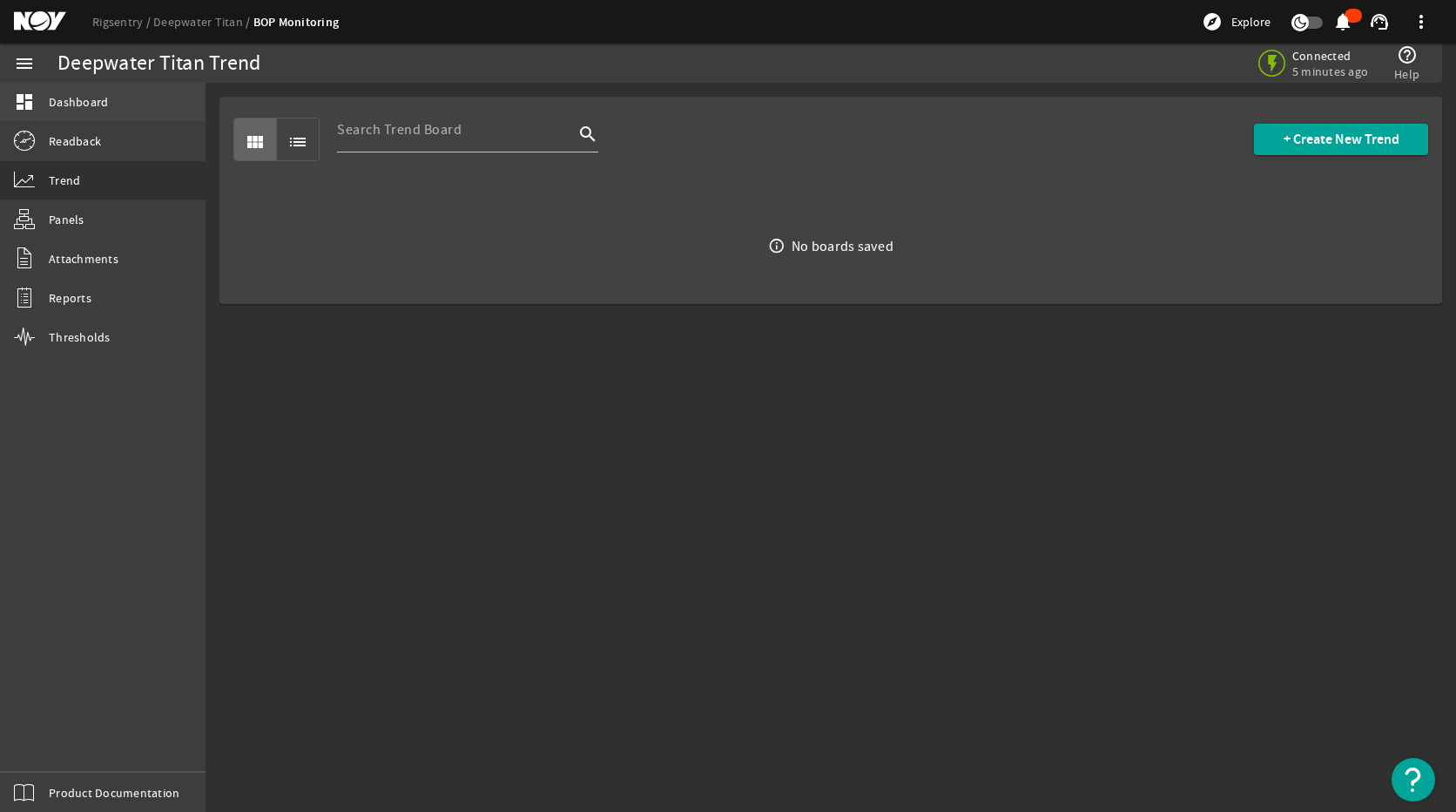
click at [129, 113] on link "dashboard Dashboard" at bounding box center [102, 102] width 206 height 39
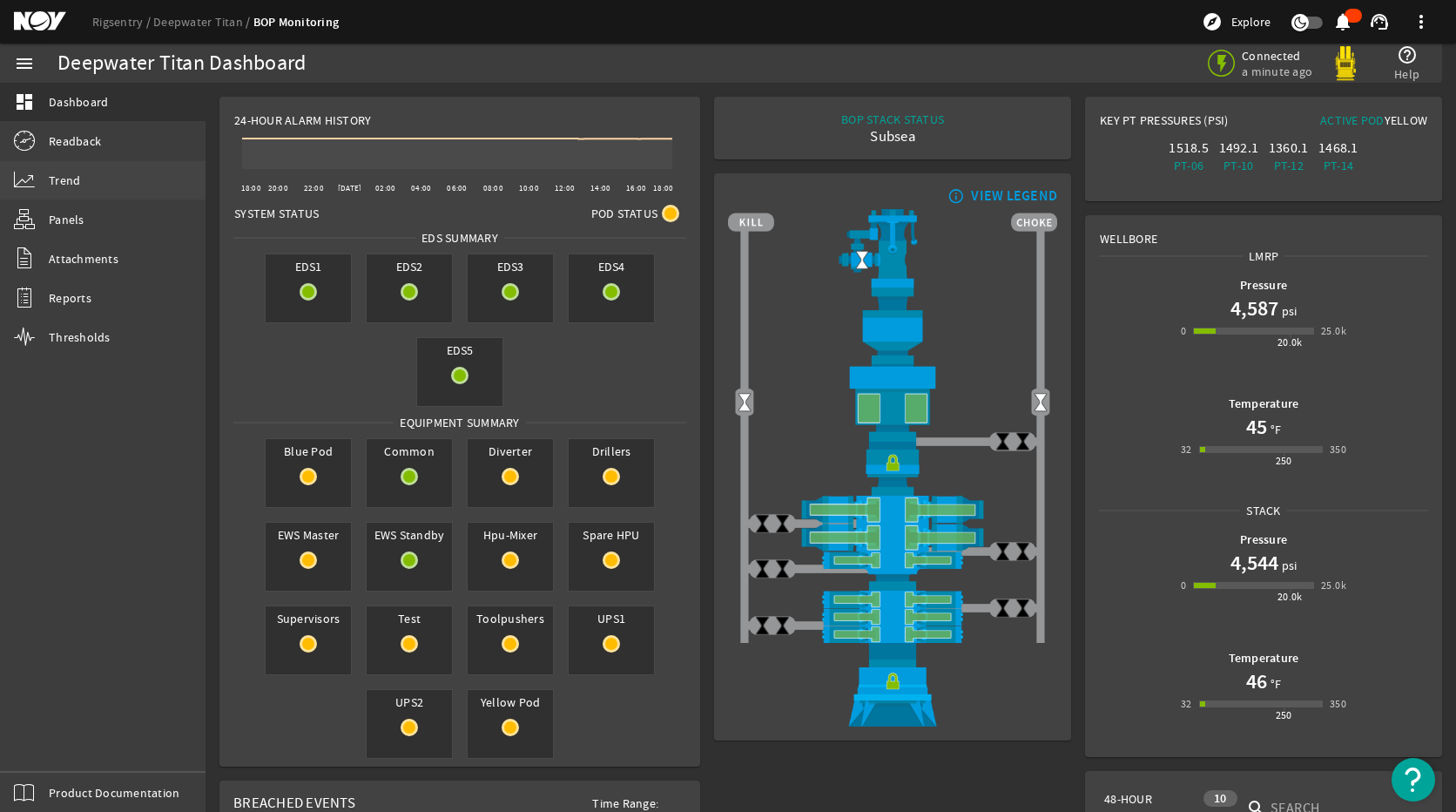
click at [81, 177] on link "Trend" at bounding box center [102, 180] width 206 height 39
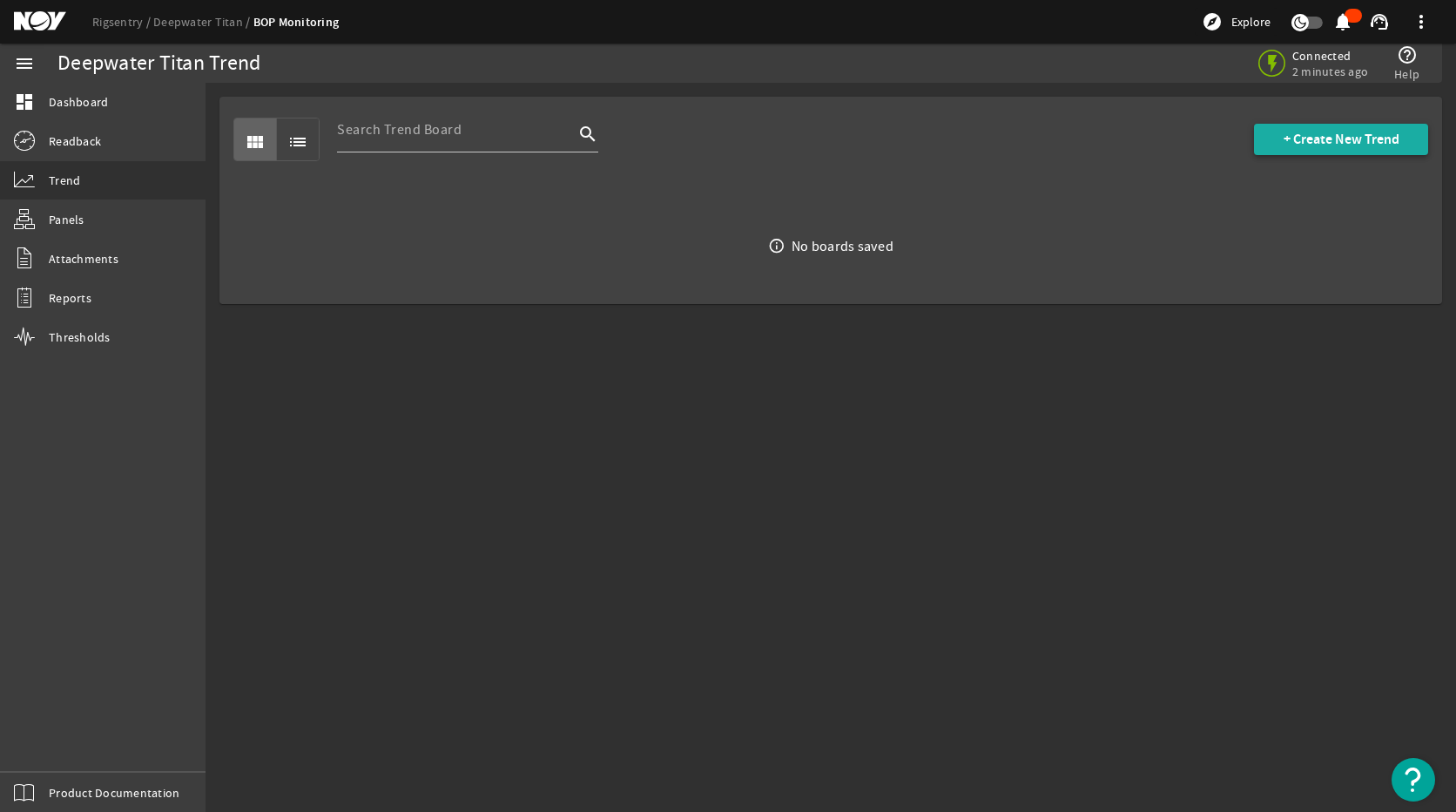
click at [1354, 133] on span "+ Create New Trend" at bounding box center [1341, 139] width 116 height 18
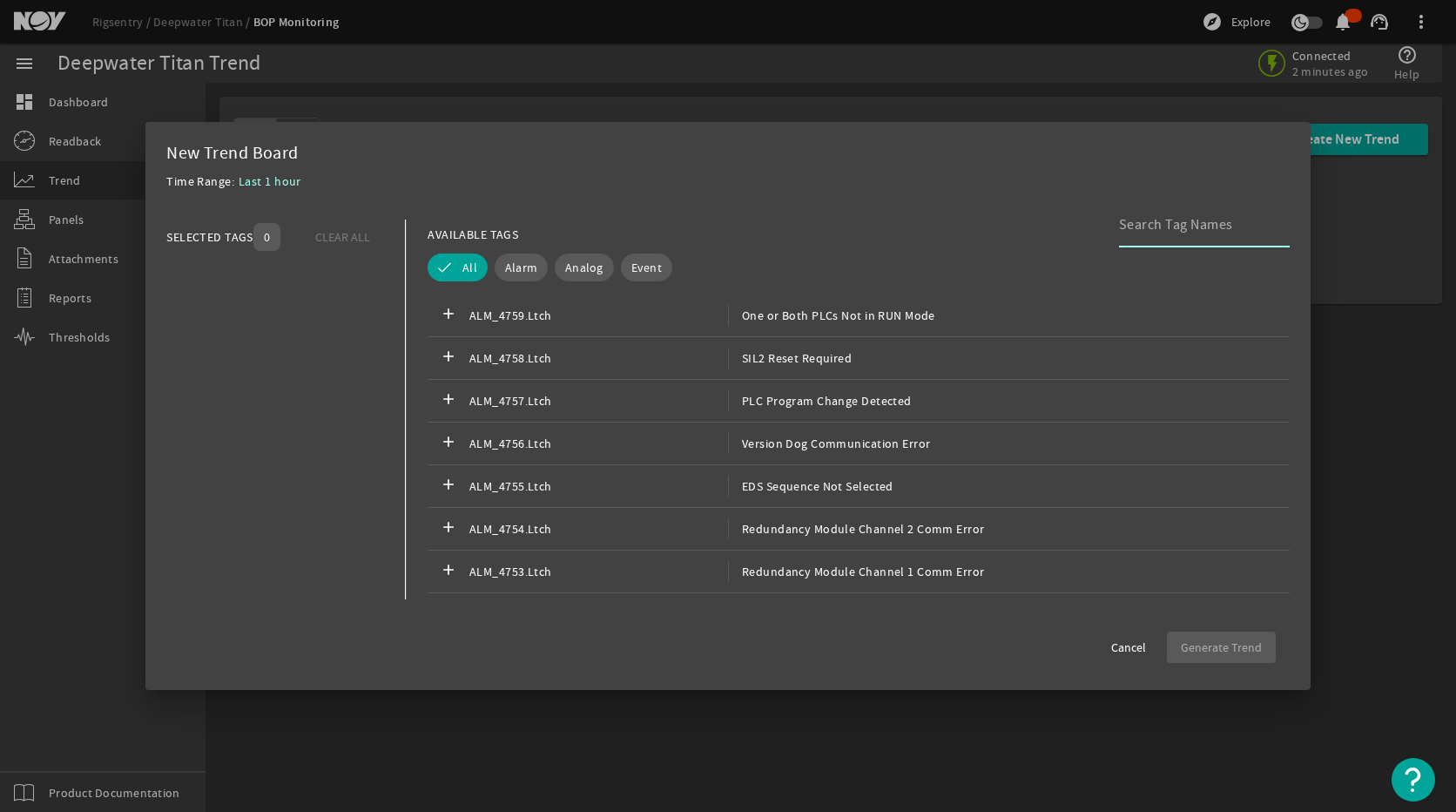
click at [1172, 227] on input at bounding box center [1198, 225] width 157 height 21
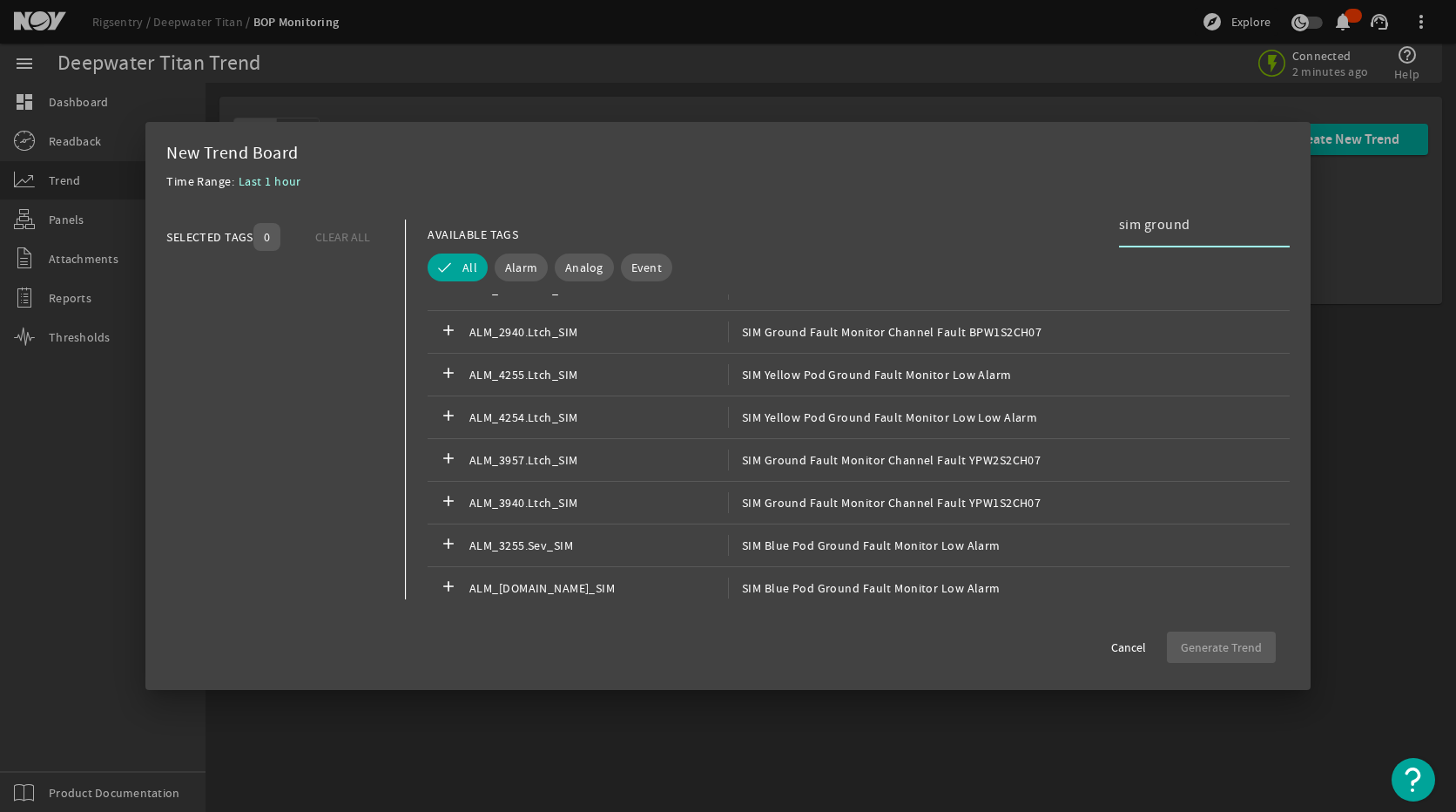
scroll to position [261, 0]
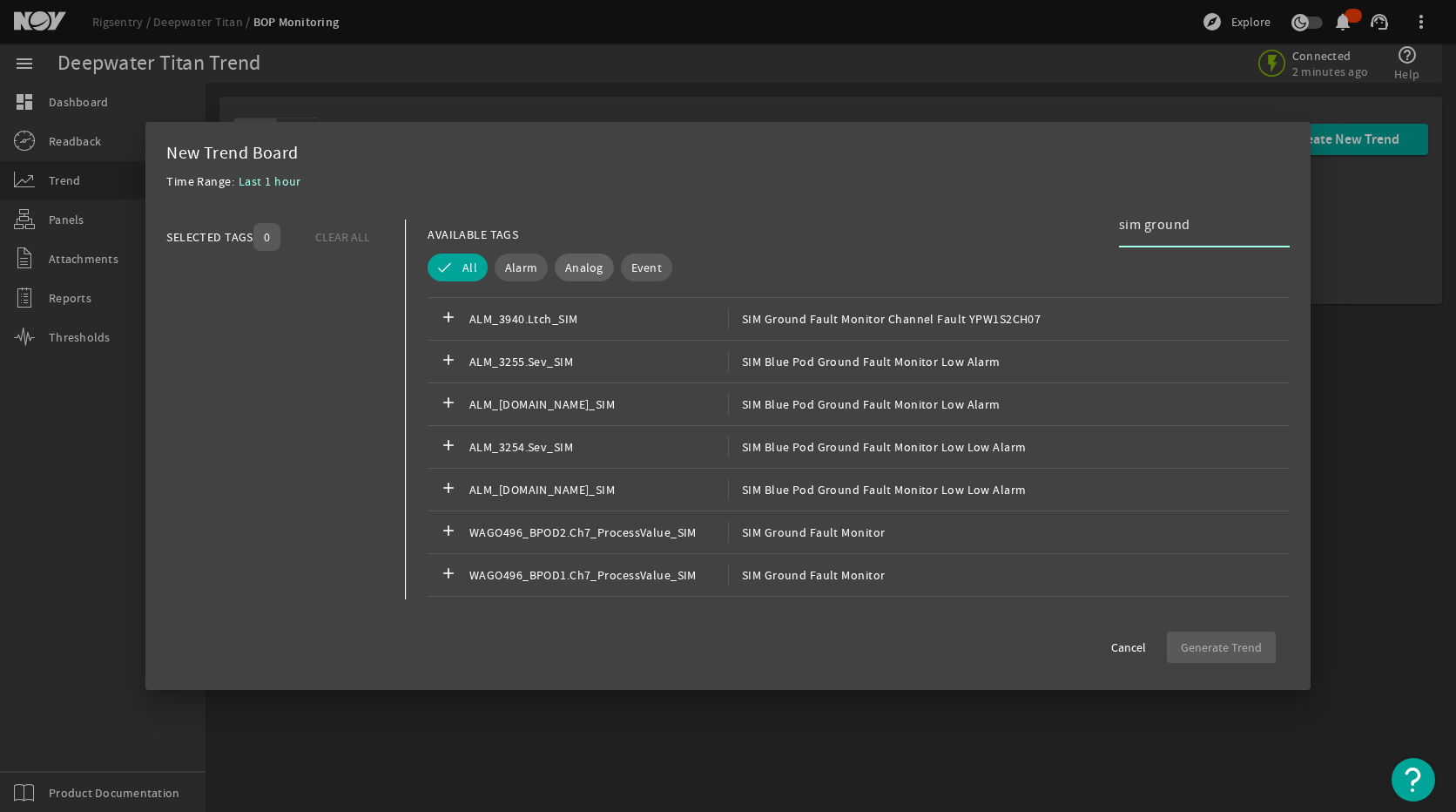
type input "sim ground"
click at [576, 271] on span "Analog" at bounding box center [584, 267] width 39 height 18
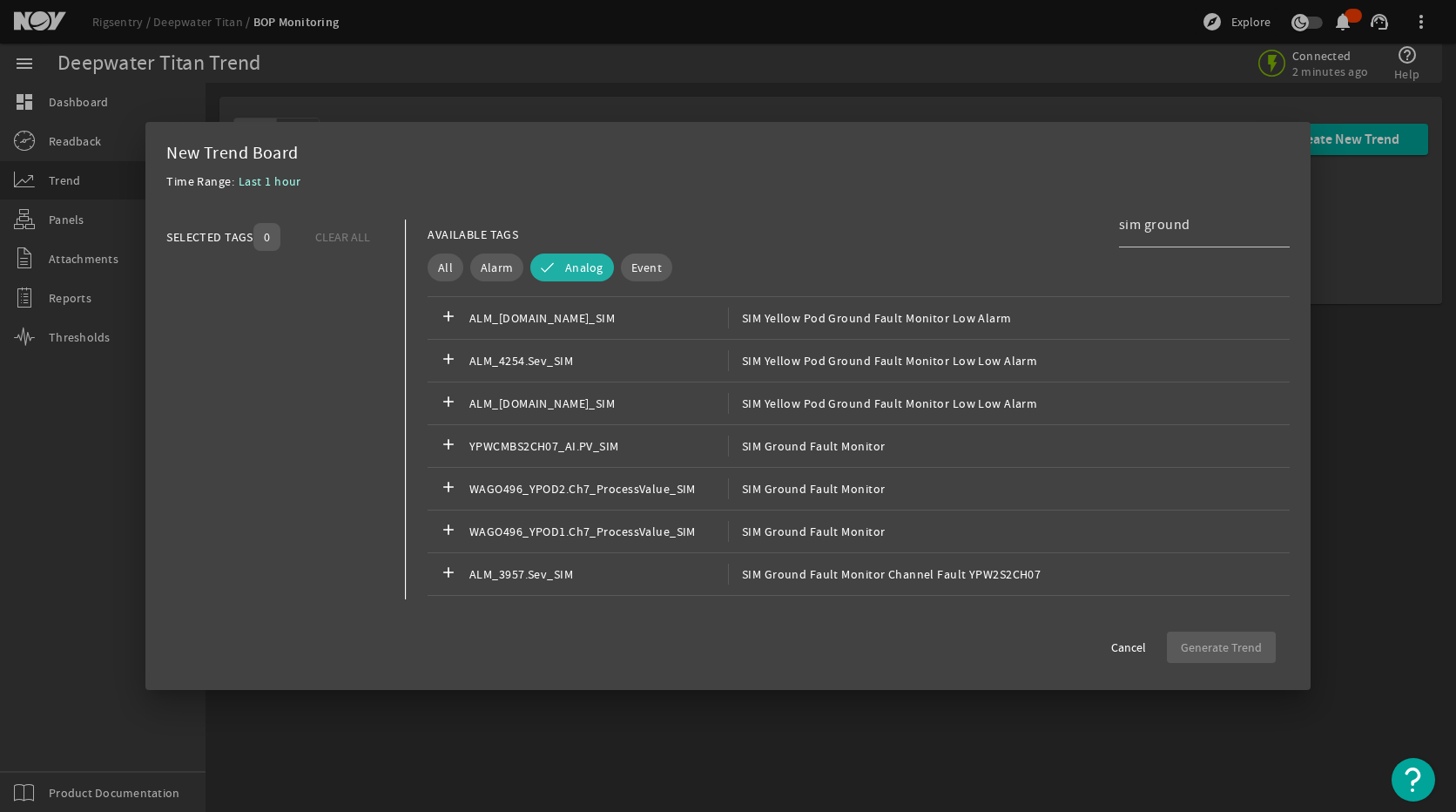
scroll to position [523, 0]
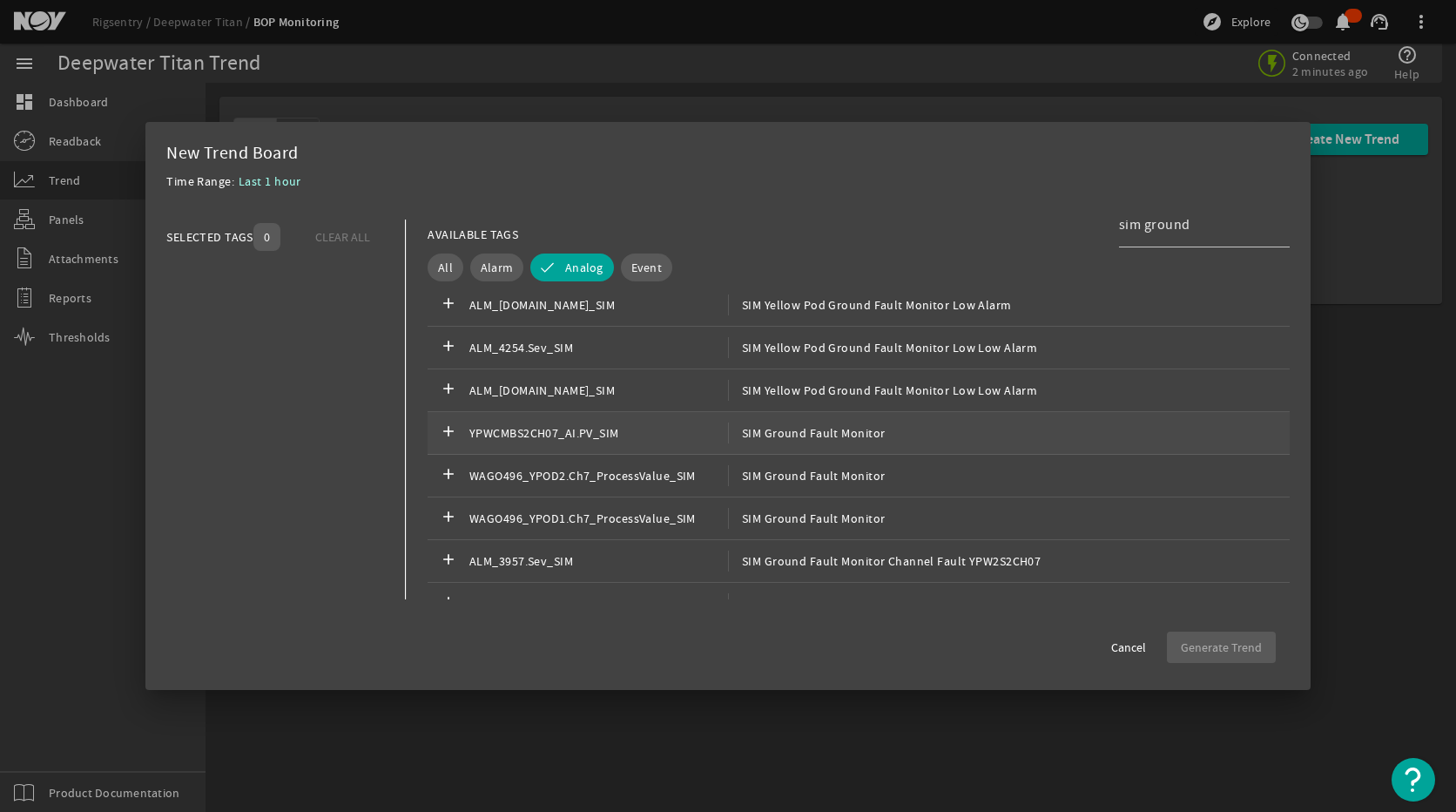
click at [872, 447] on div "add YPWCMBS2CH07_AI.PV_SIM SIM Ground Fault Monitor" at bounding box center [858, 432] width 862 height 42
click at [1206, 625] on mat-dialog-actions "Cancel Generate Trend" at bounding box center [728, 639] width 1123 height 45
click at [1215, 662] on span "button" at bounding box center [1222, 647] width 109 height 41
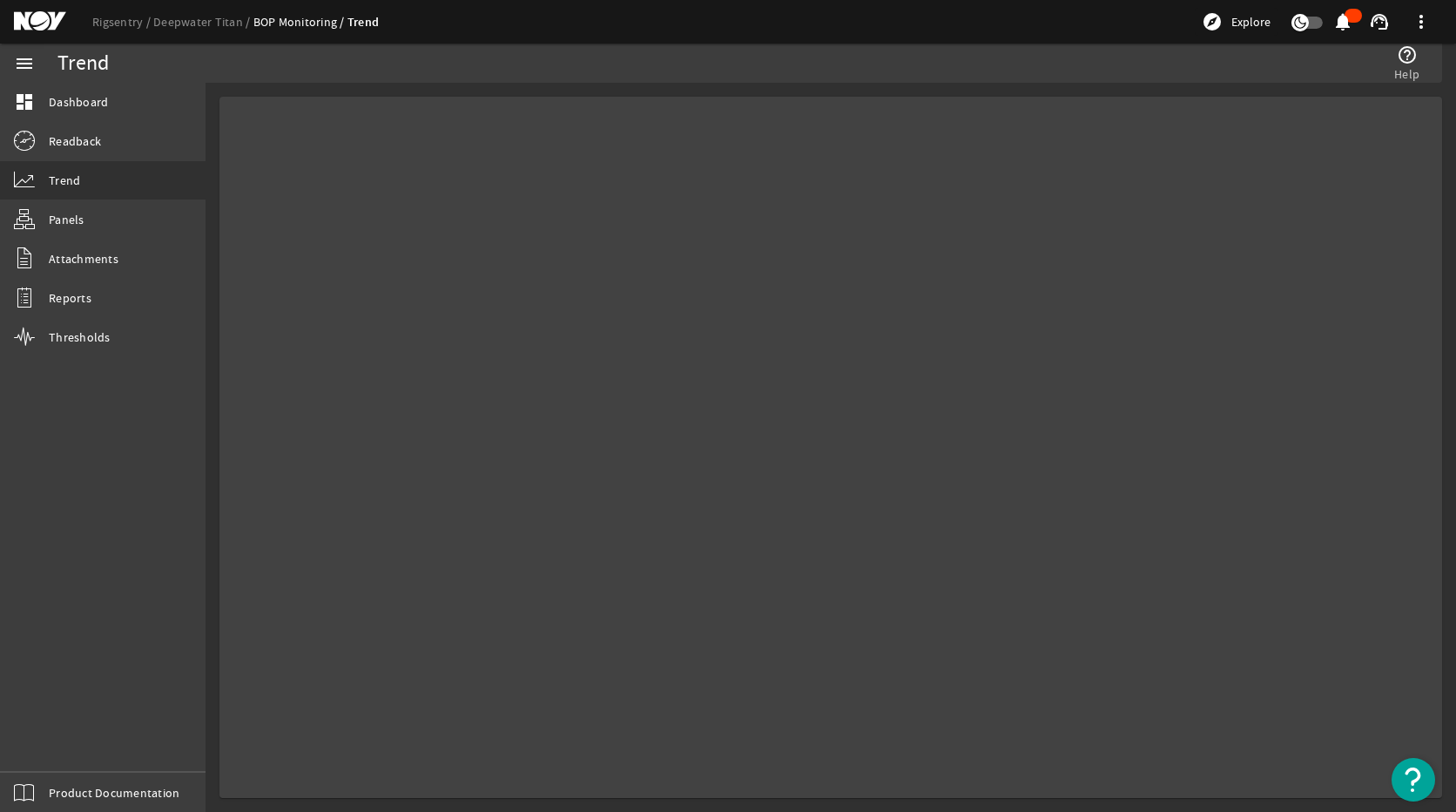
click at [1217, 648] on mat-card at bounding box center [831, 447] width 1223 height 701
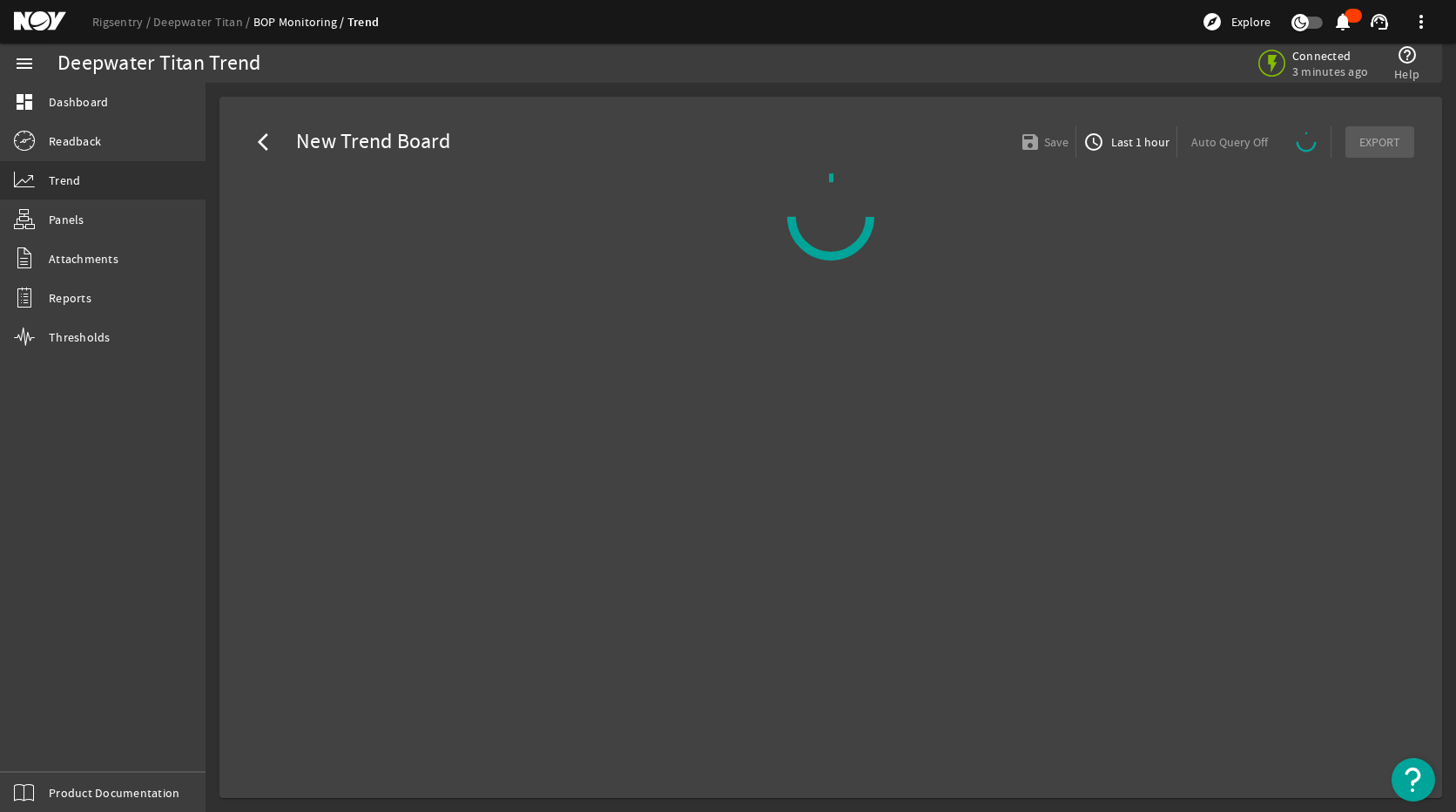
select select "ALL"
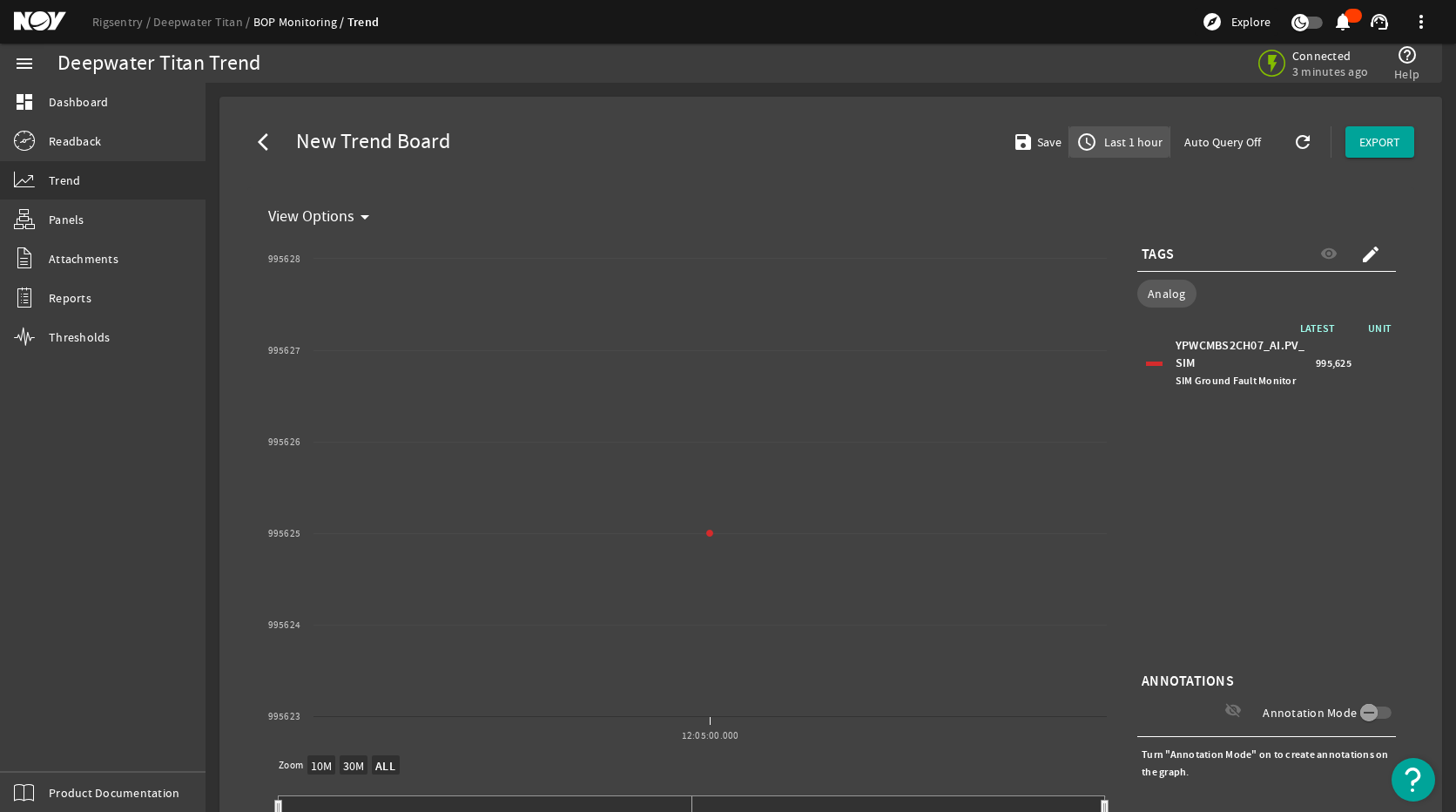
click at [1127, 142] on span "Last 1 hour" at bounding box center [1132, 142] width 62 height 18
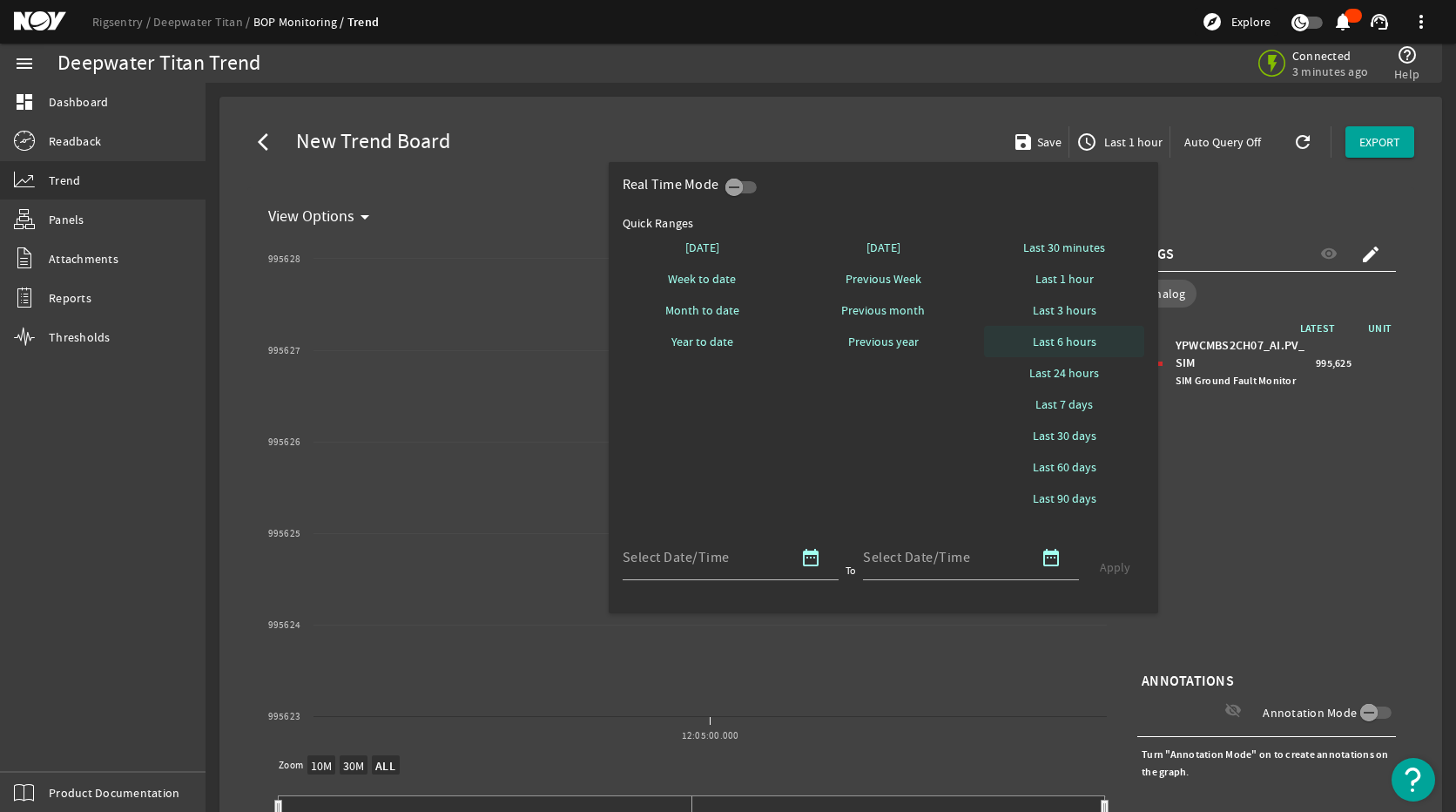
click at [1072, 351] on span at bounding box center [1064, 341] width 160 height 41
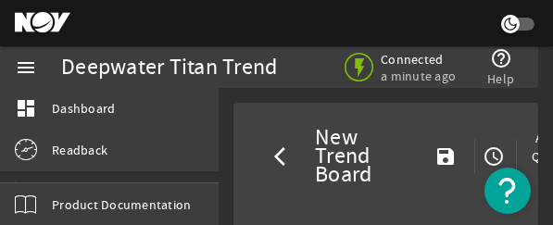
select select "ALL"
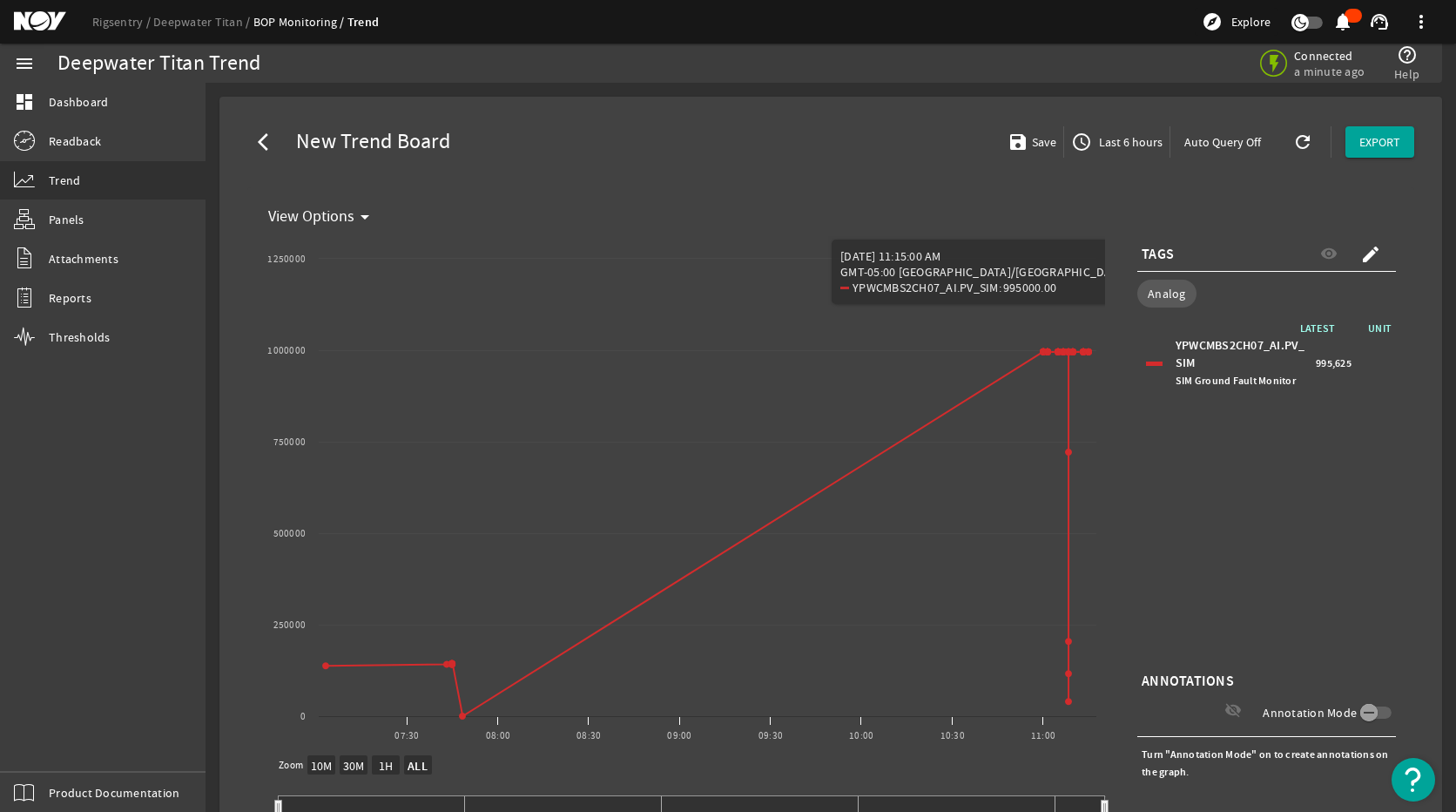
click at [1354, 433] on div "LATEST UNIT YPWCMBS2CH07_AI.PV_SIM SIM Ground Fault Monitor 995,625" at bounding box center [1266, 493] width 258 height 349
click at [1108, 148] on span "Last 6 hours" at bounding box center [1129, 142] width 67 height 18
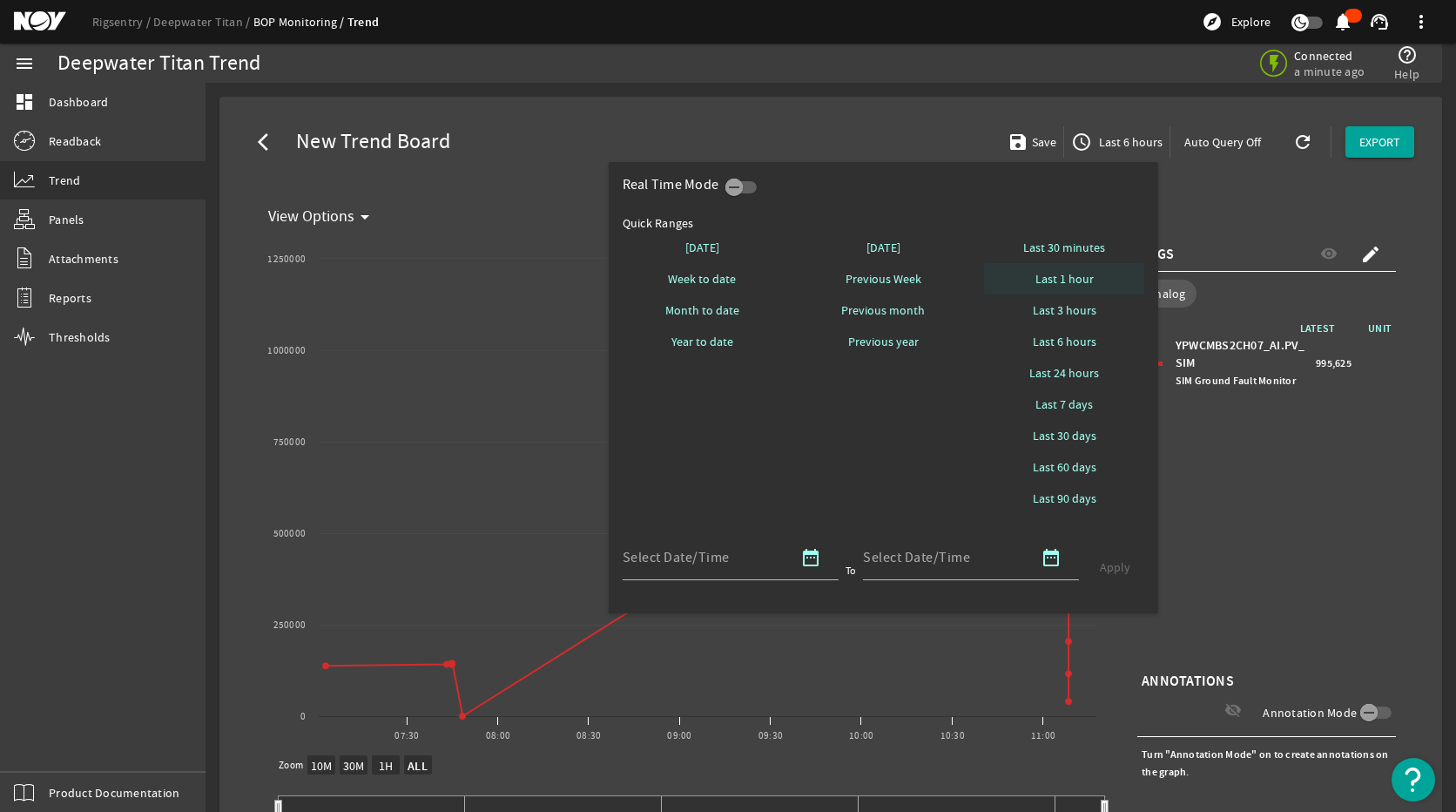
click at [1079, 278] on span "Last 1 hour" at bounding box center [1065, 278] width 58 height 18
select select "10M"
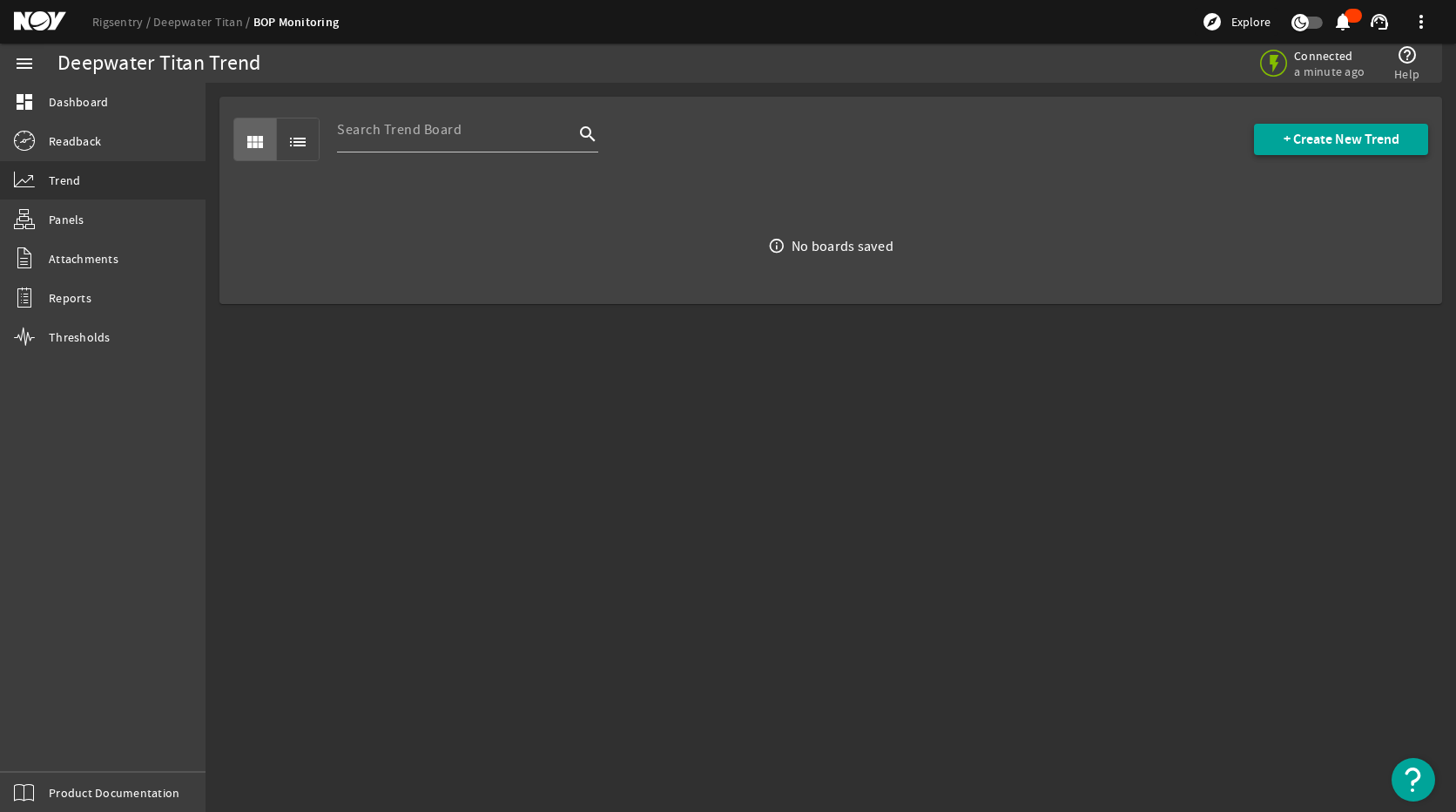
click at [1300, 137] on span "+ Create New Trend" at bounding box center [1341, 139] width 116 height 18
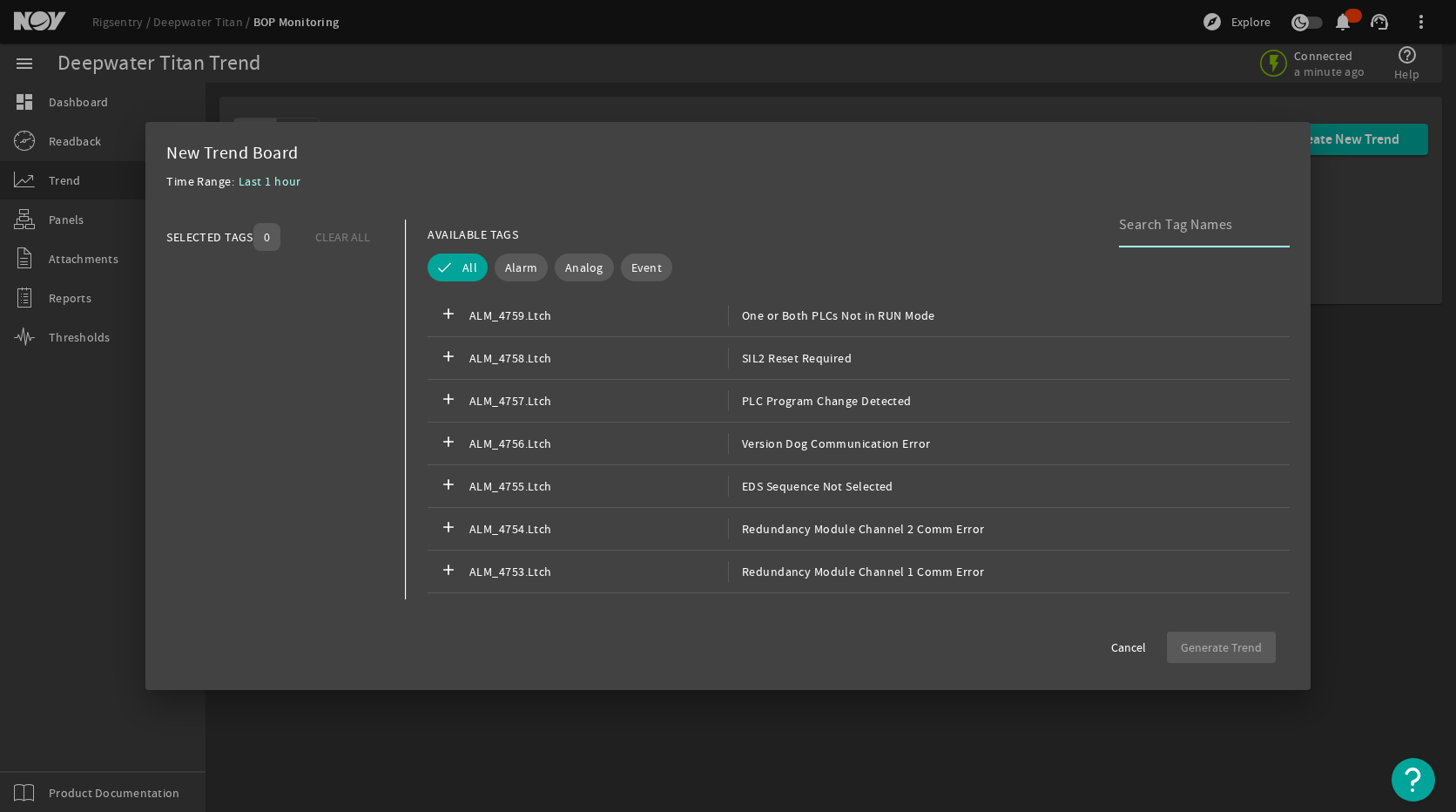
click at [1208, 231] on input at bounding box center [1198, 225] width 157 height 21
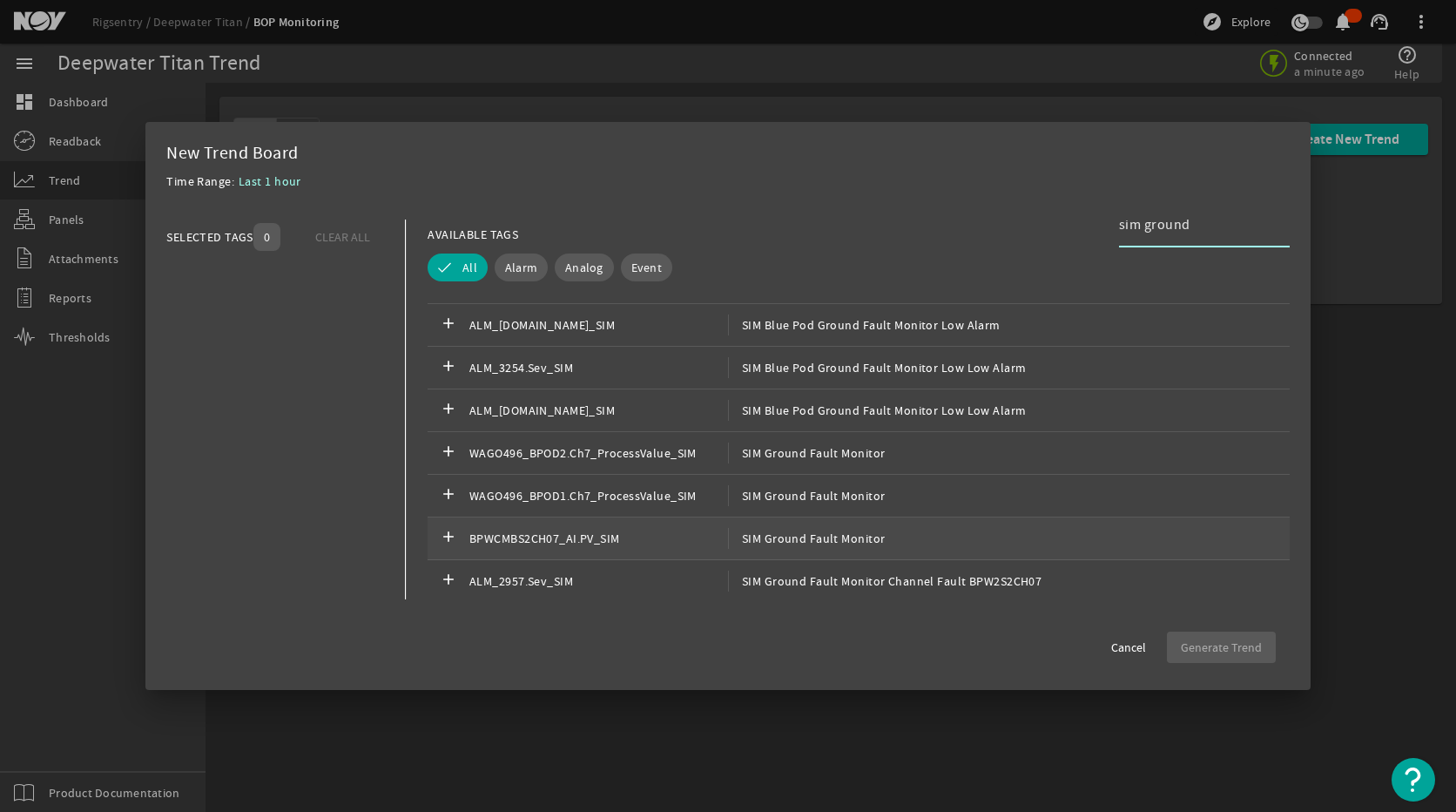
scroll to position [349, 0]
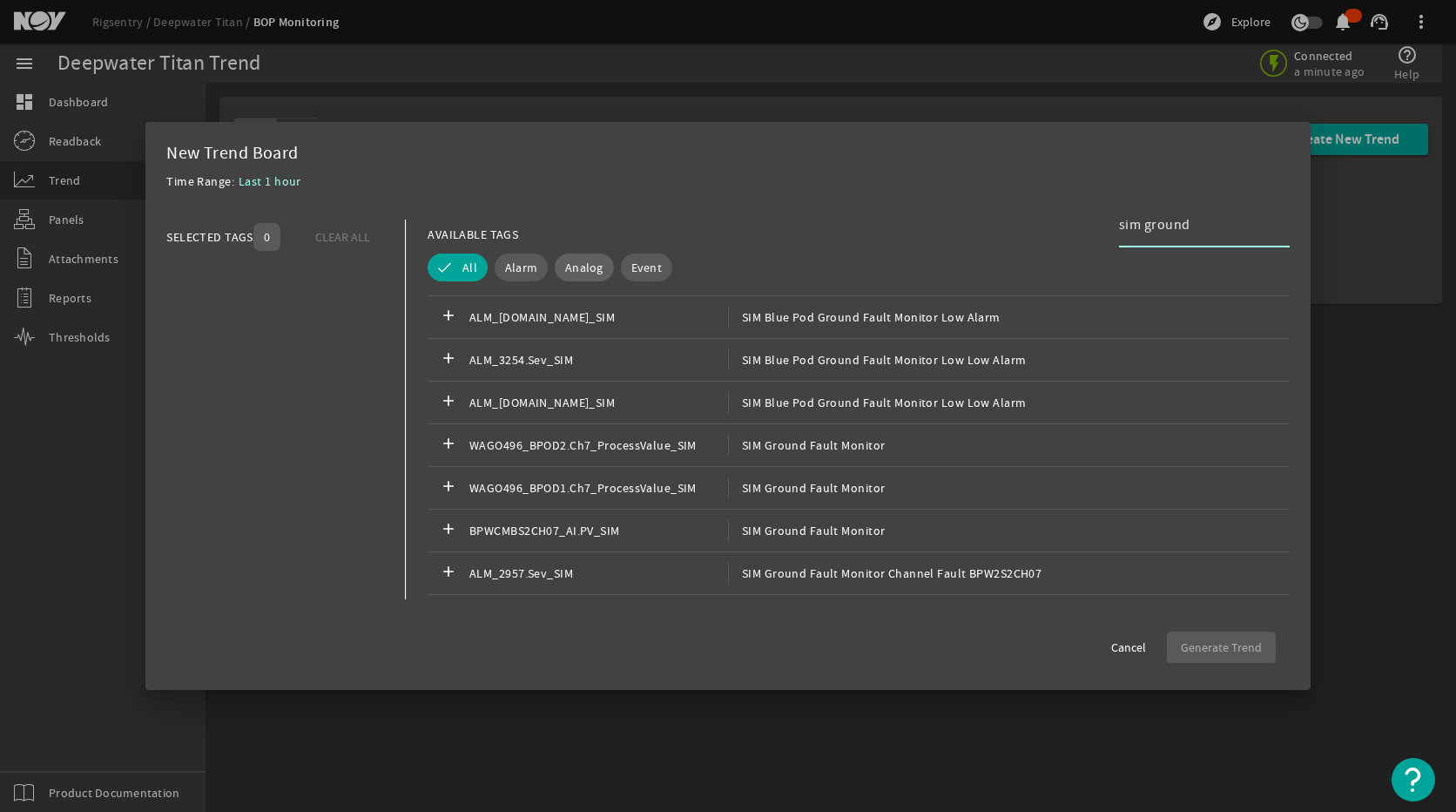
type input "sim ground"
click at [591, 258] on span "Analog" at bounding box center [584, 267] width 39 height 18
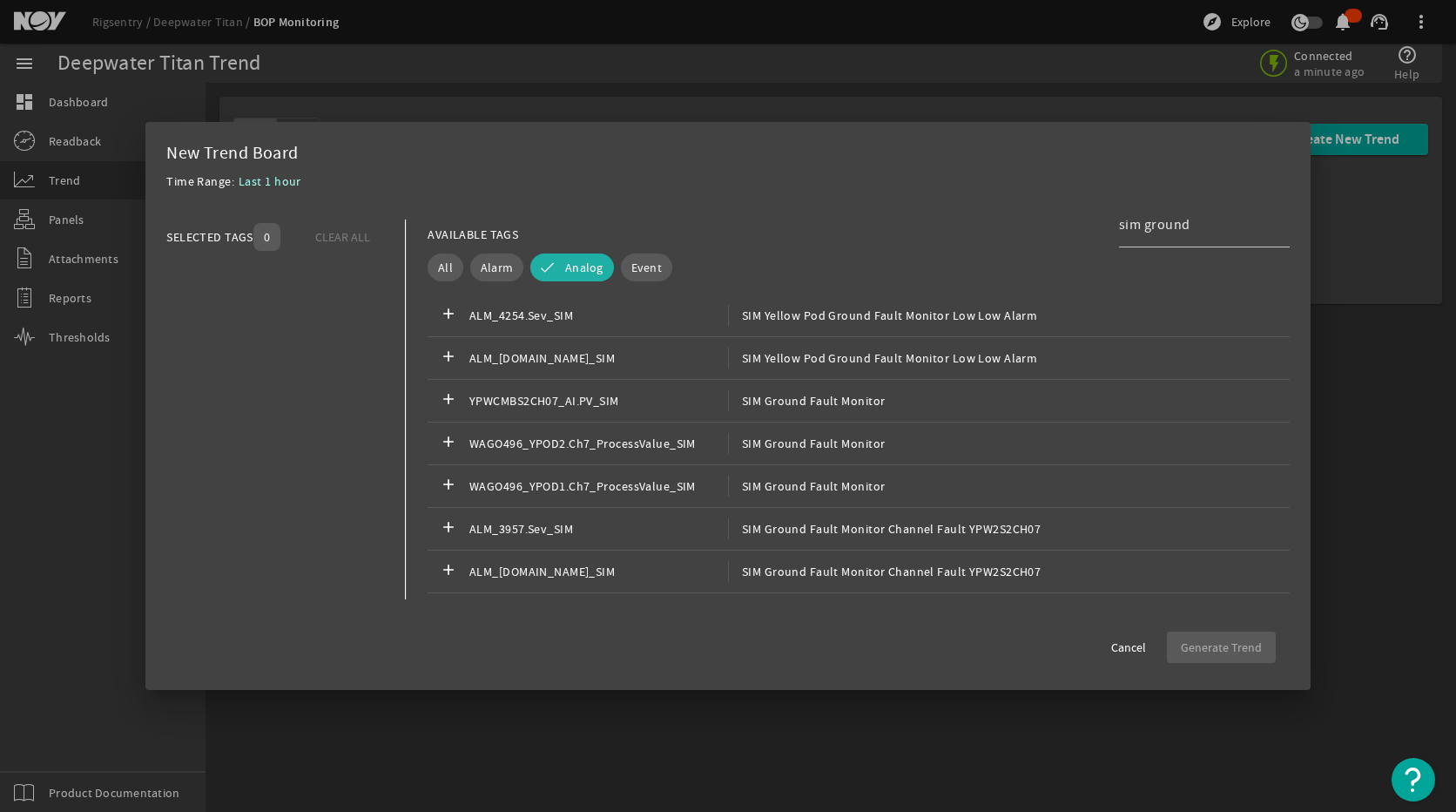
scroll to position [610, 0]
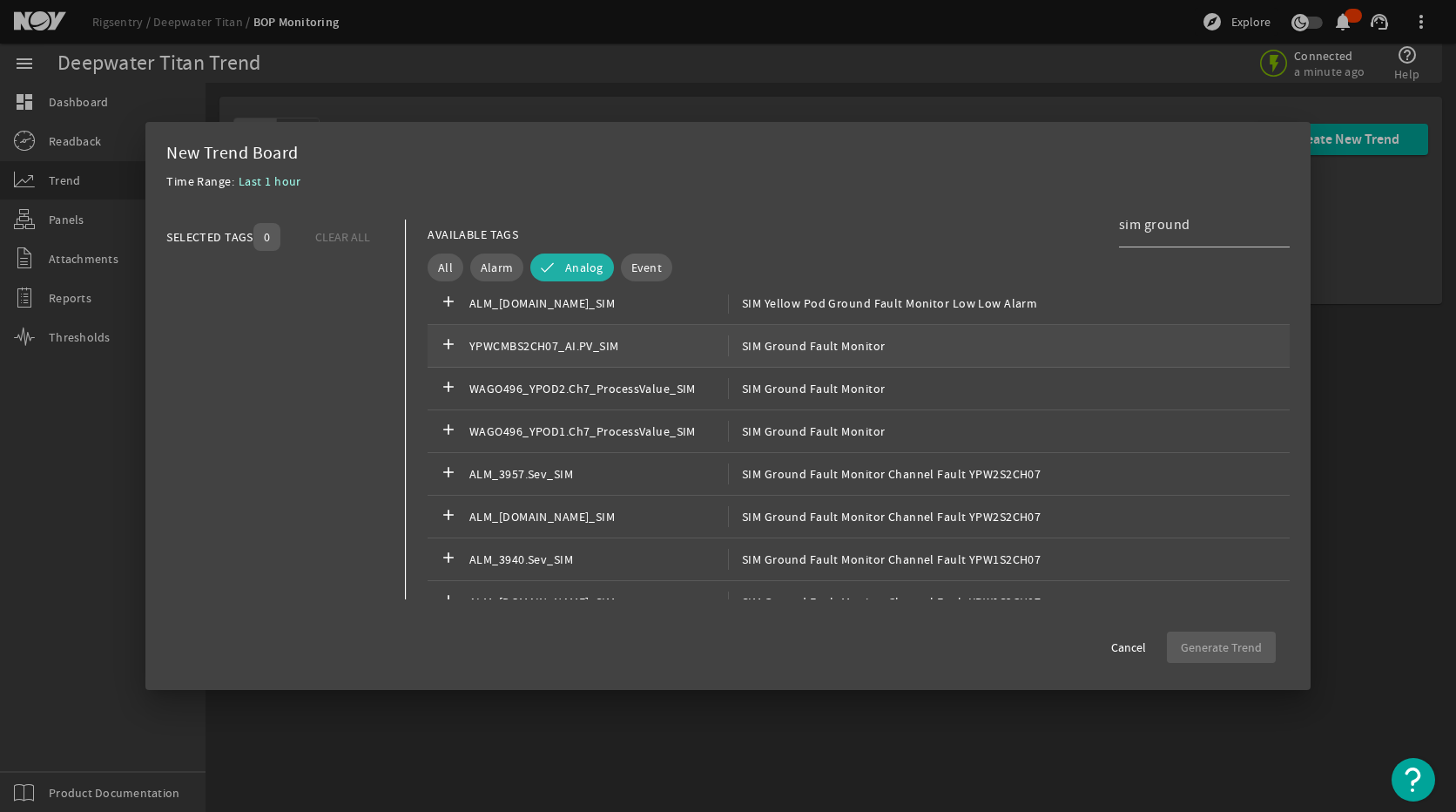
click at [810, 352] on span "SIM Ground Fault Monitor" at bounding box center [807, 346] width 158 height 21
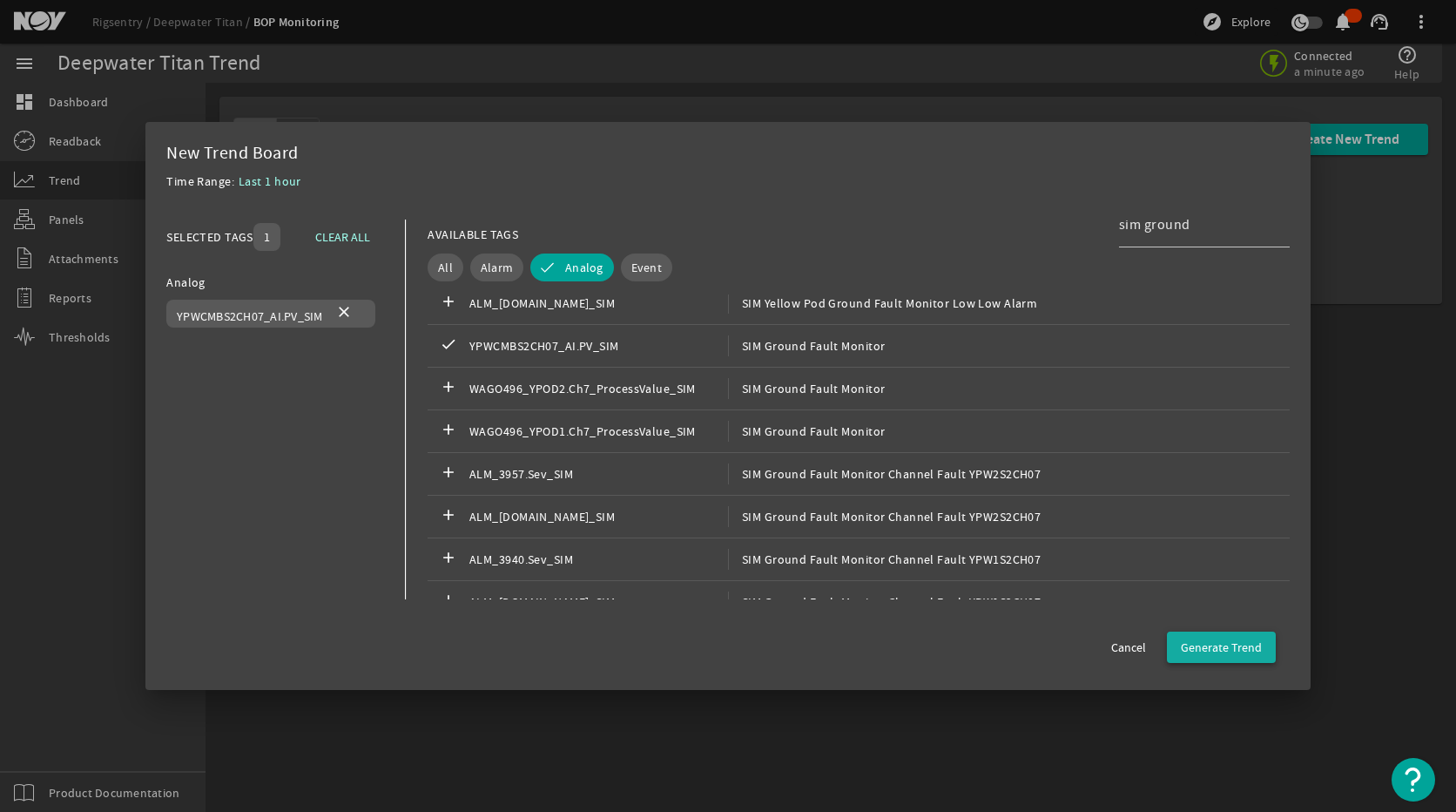
click at [1228, 648] on span "Generate Trend" at bounding box center [1222, 647] width 81 height 18
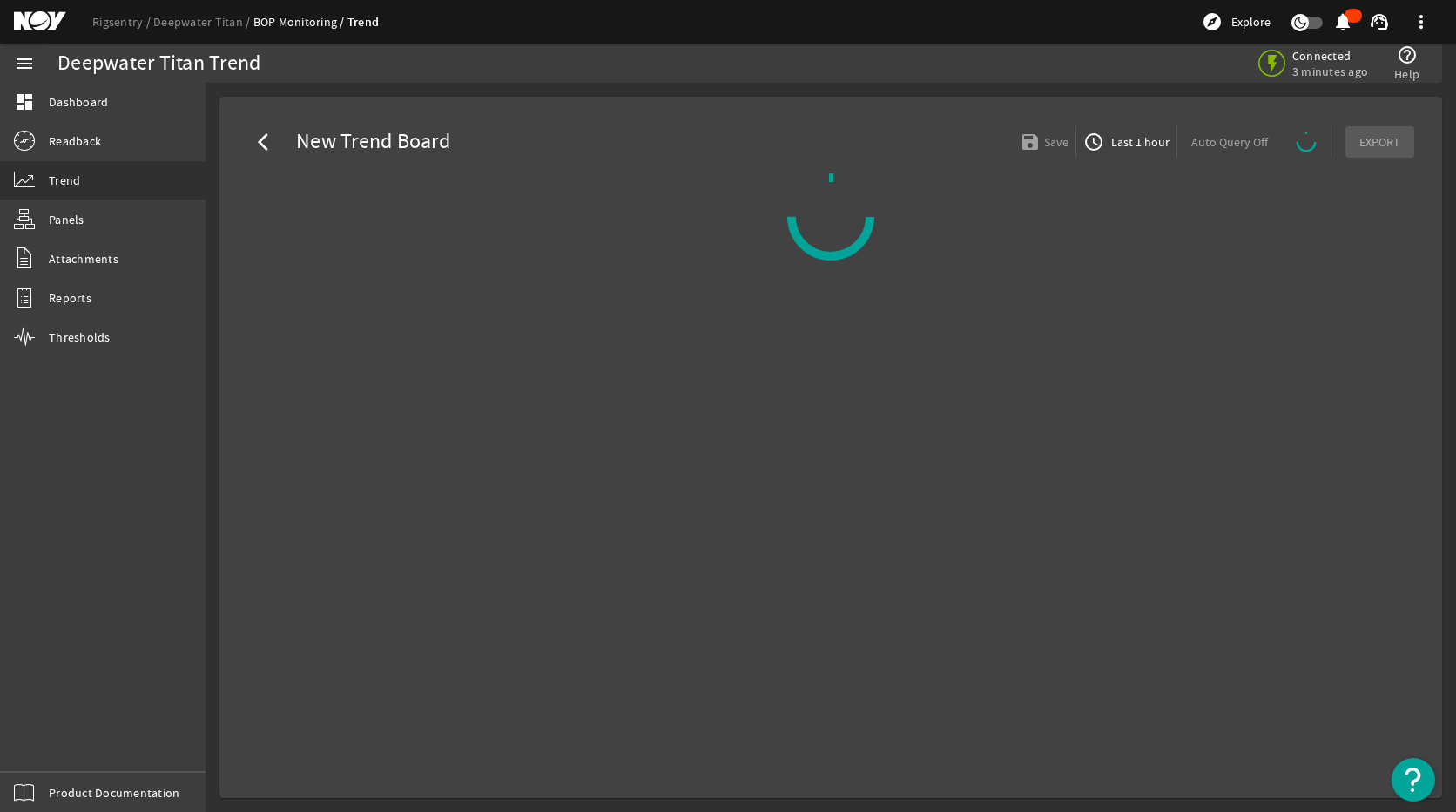
select select "ALL"
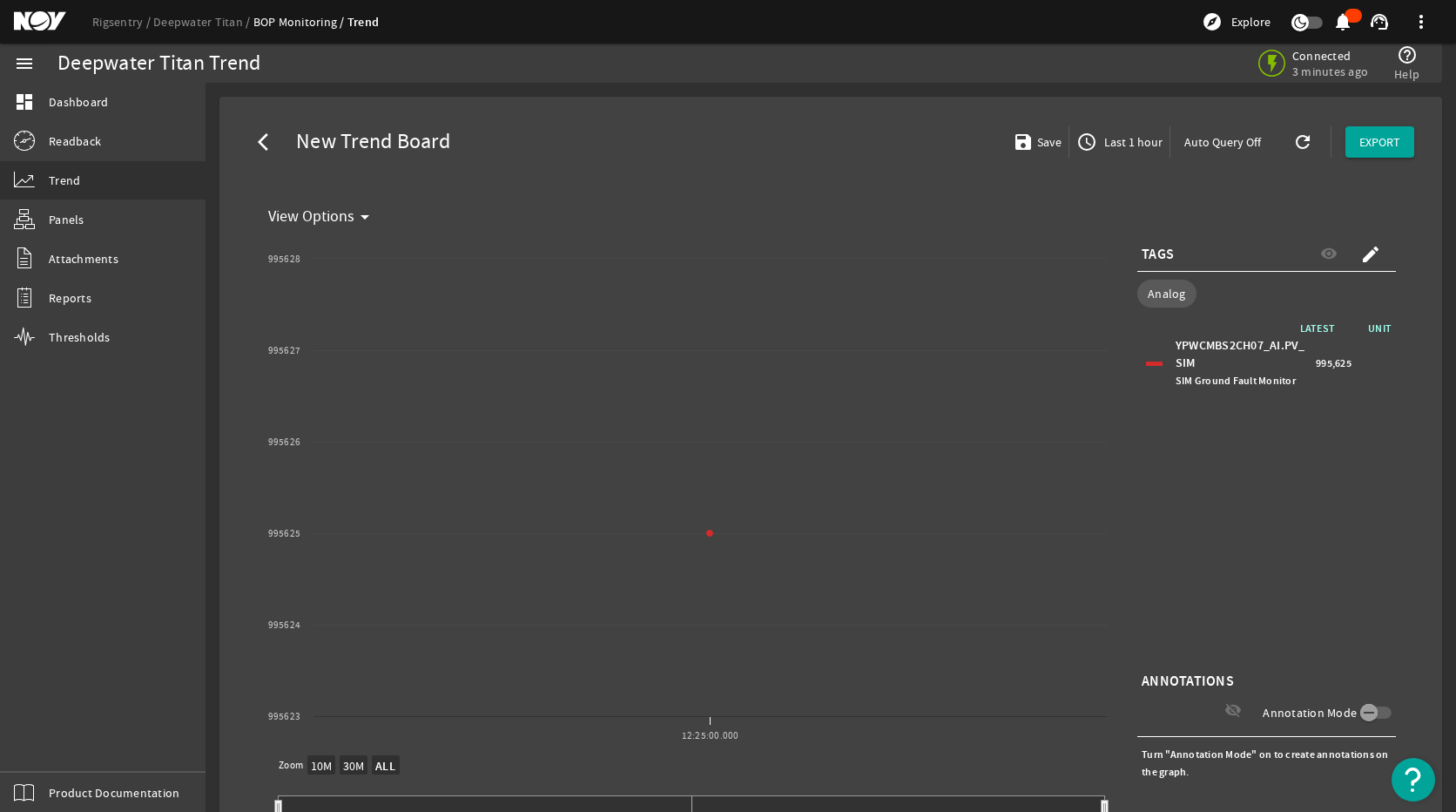
click at [333, 224] on span "View Options" at bounding box center [311, 216] width 86 height 18
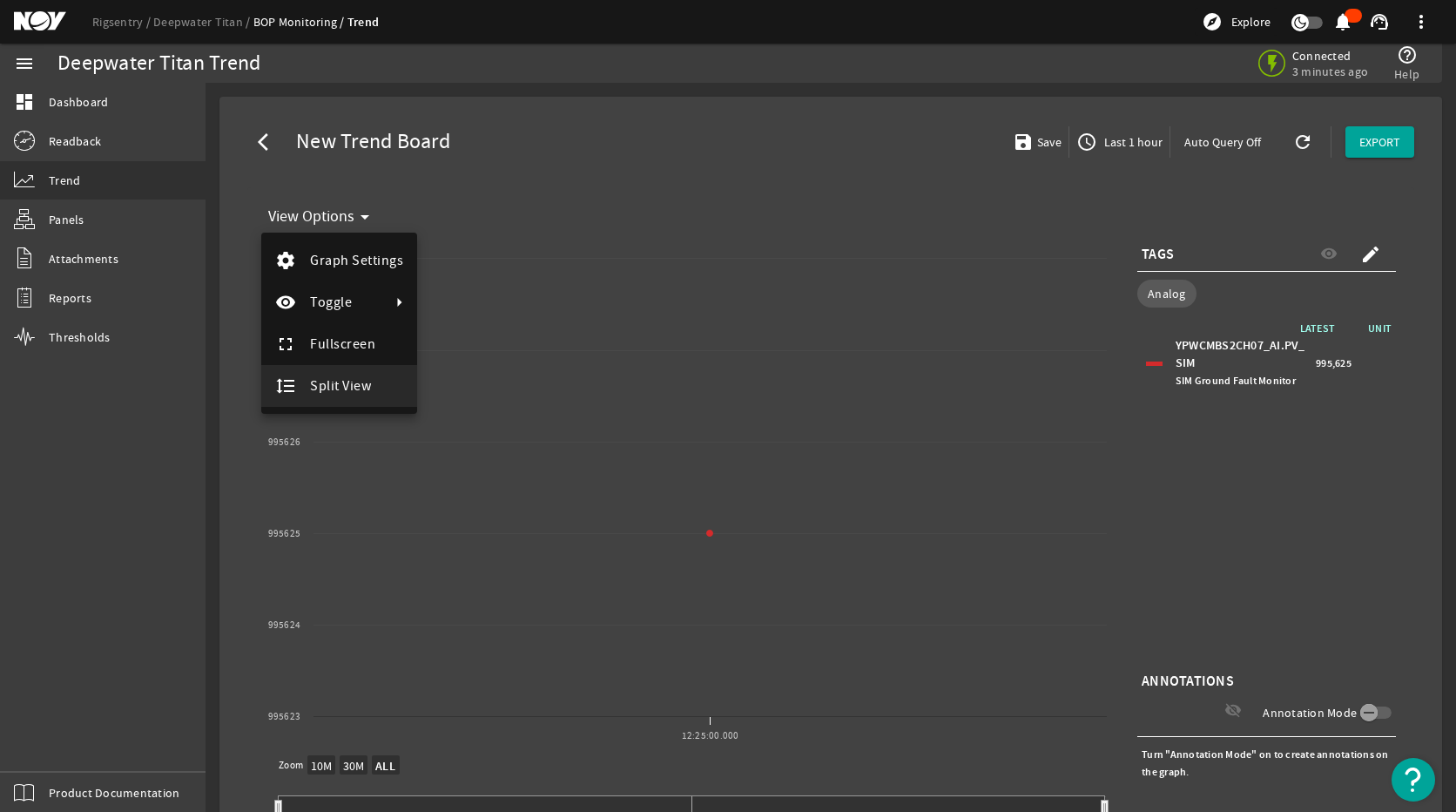
click at [362, 379] on span "Split View" at bounding box center [340, 385] width 61 height 18
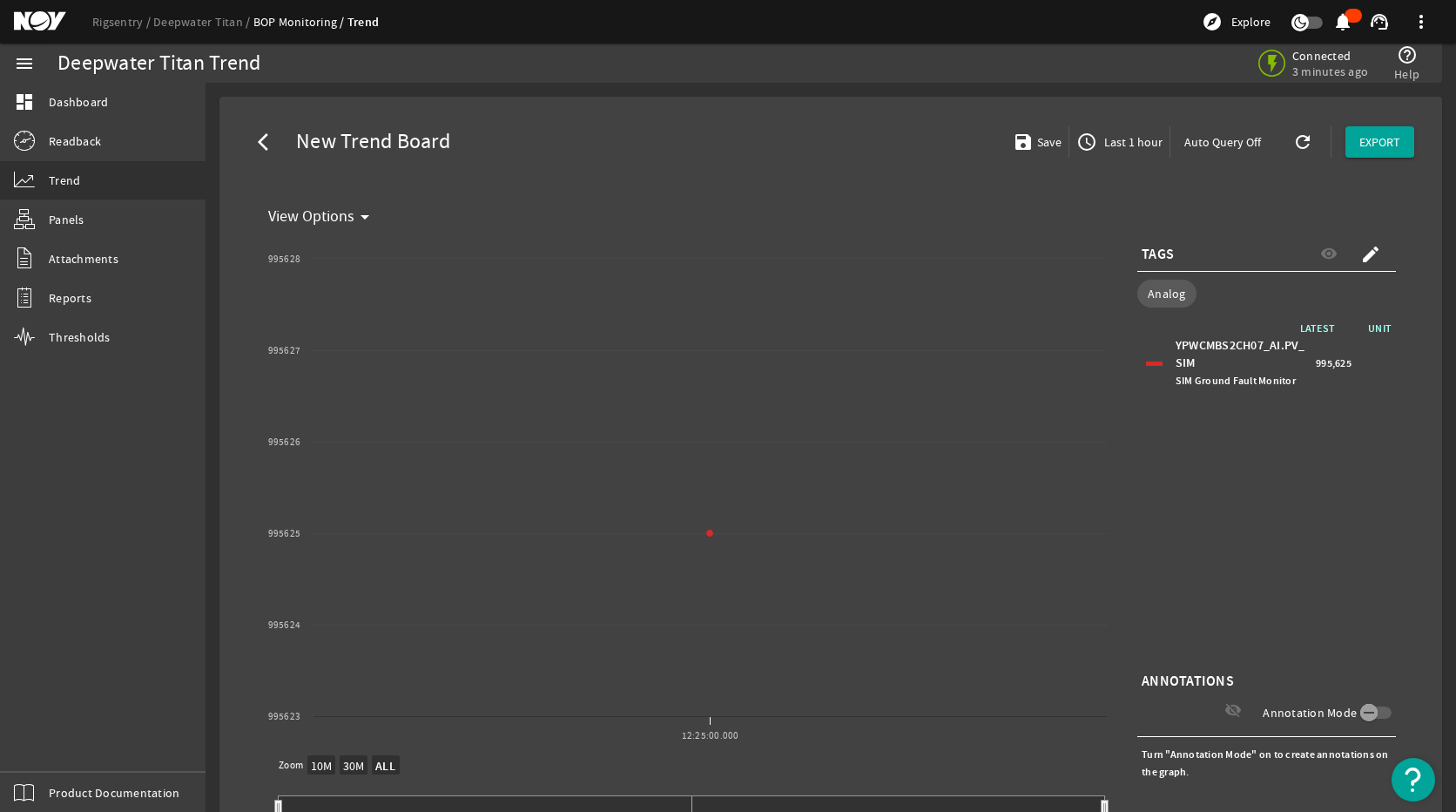
select select "ALL"
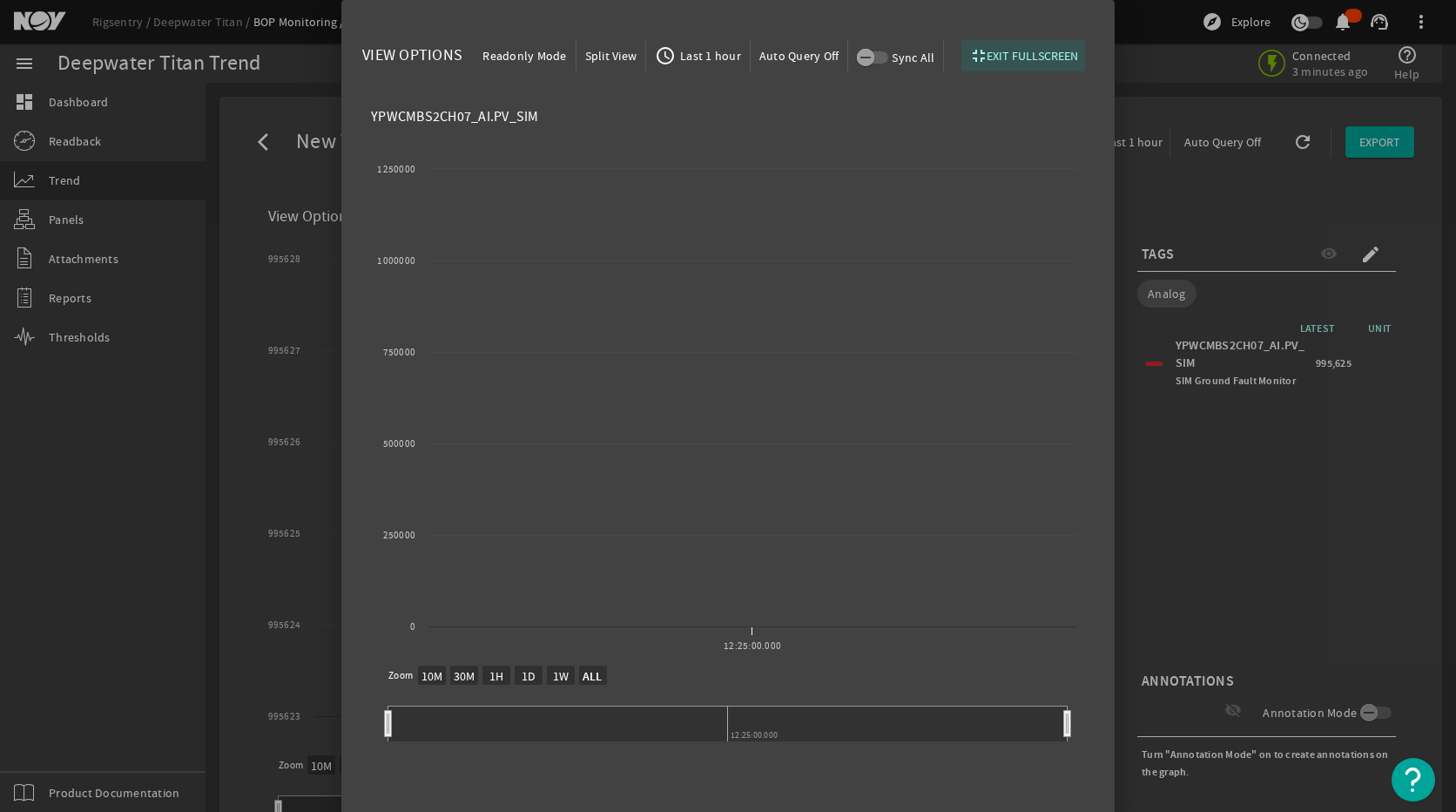
click at [1003, 47] on span "EXIT FULLSCREEN" at bounding box center [1032, 55] width 91 height 18
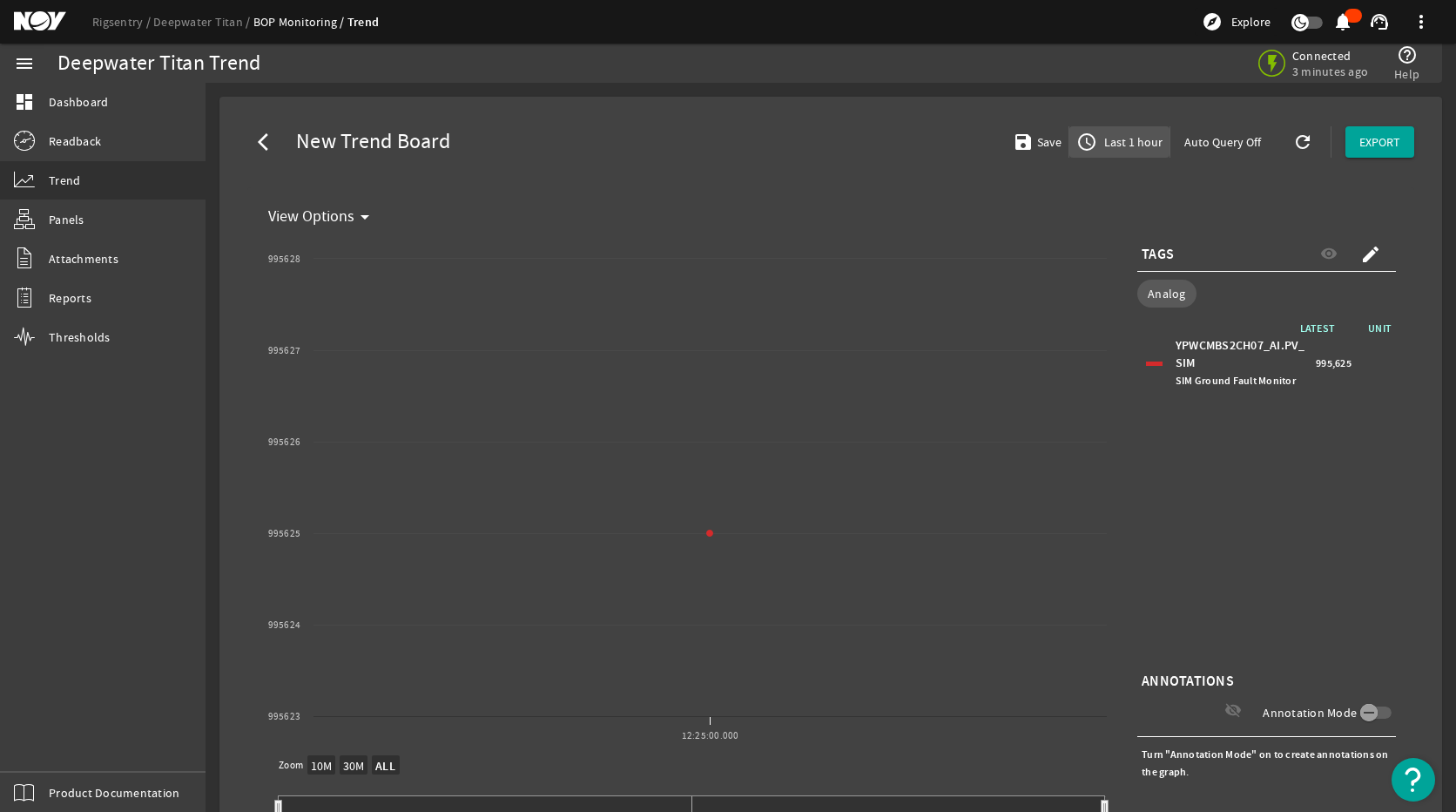
click at [1119, 138] on span "Last 1 hour" at bounding box center [1132, 142] width 62 height 18
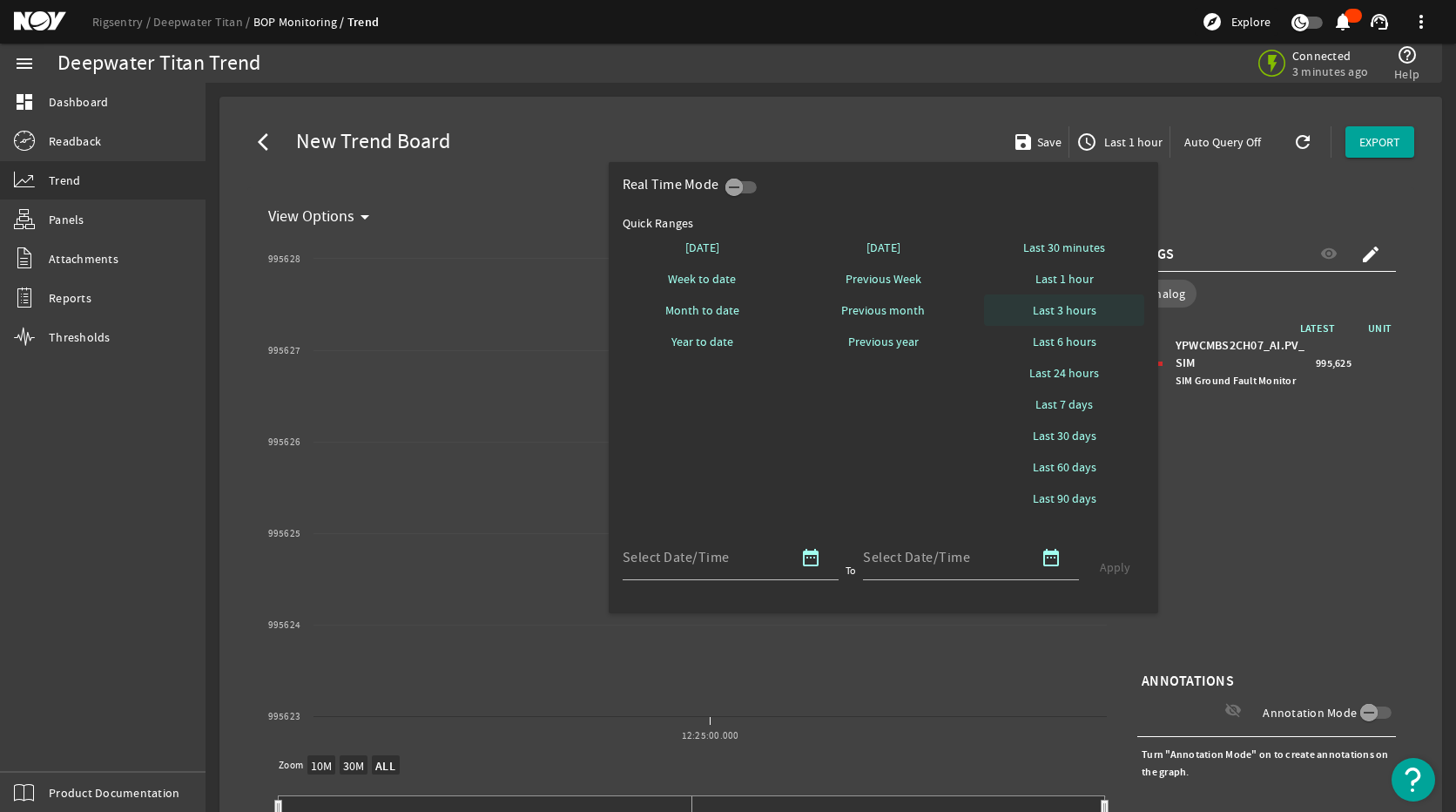
click at [1089, 311] on span "Last 3 hours" at bounding box center [1065, 310] width 64 height 18
select select "10M"
